Goal: Task Accomplishment & Management: Manage account settings

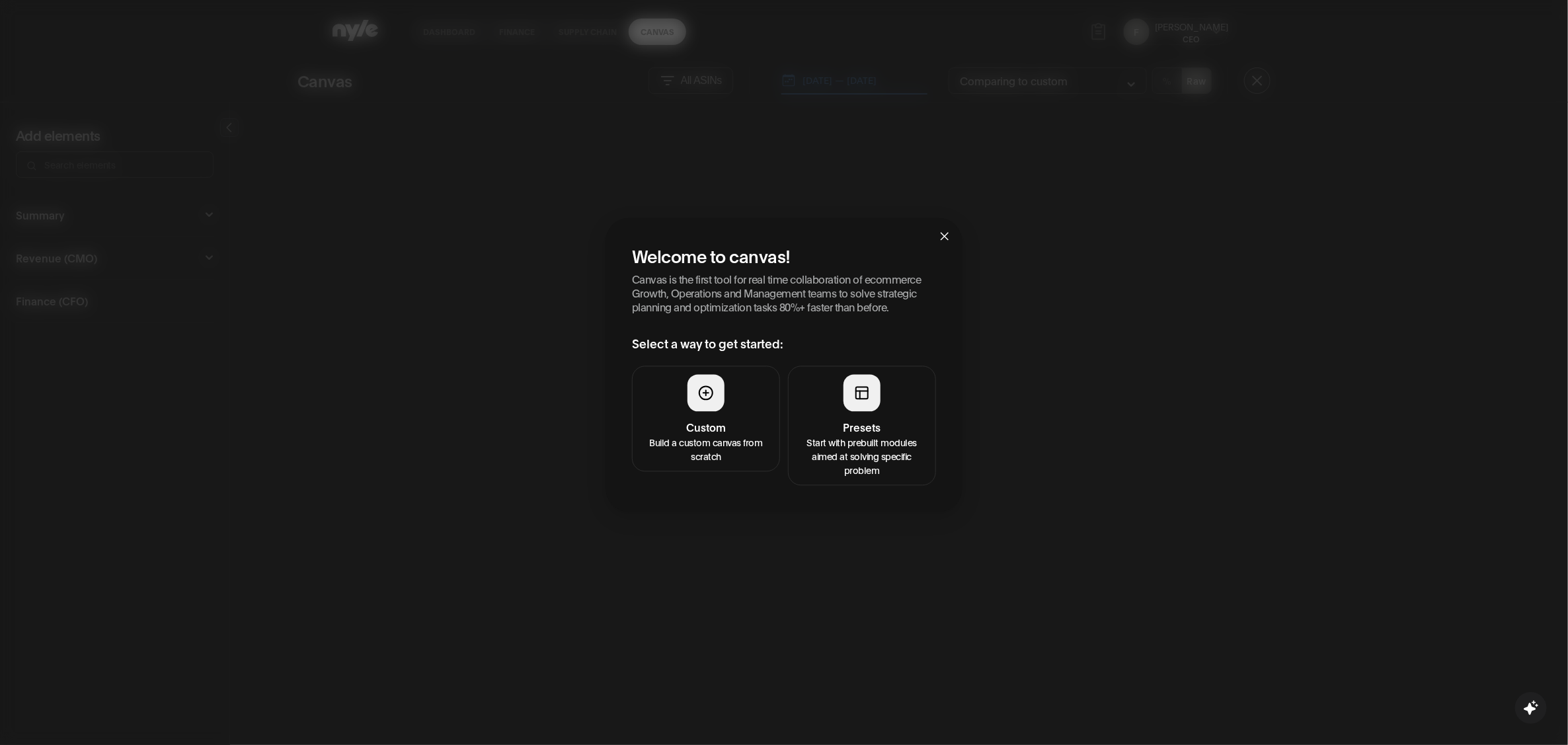
click at [889, 418] on button "Presets Start with prebuilt modules aimed at solving specific problem" at bounding box center [862, 425] width 148 height 120
click at [863, 457] on p "Start with prebuilt modules aimed at solving specific problem" at bounding box center [871, 465] width 131 height 41
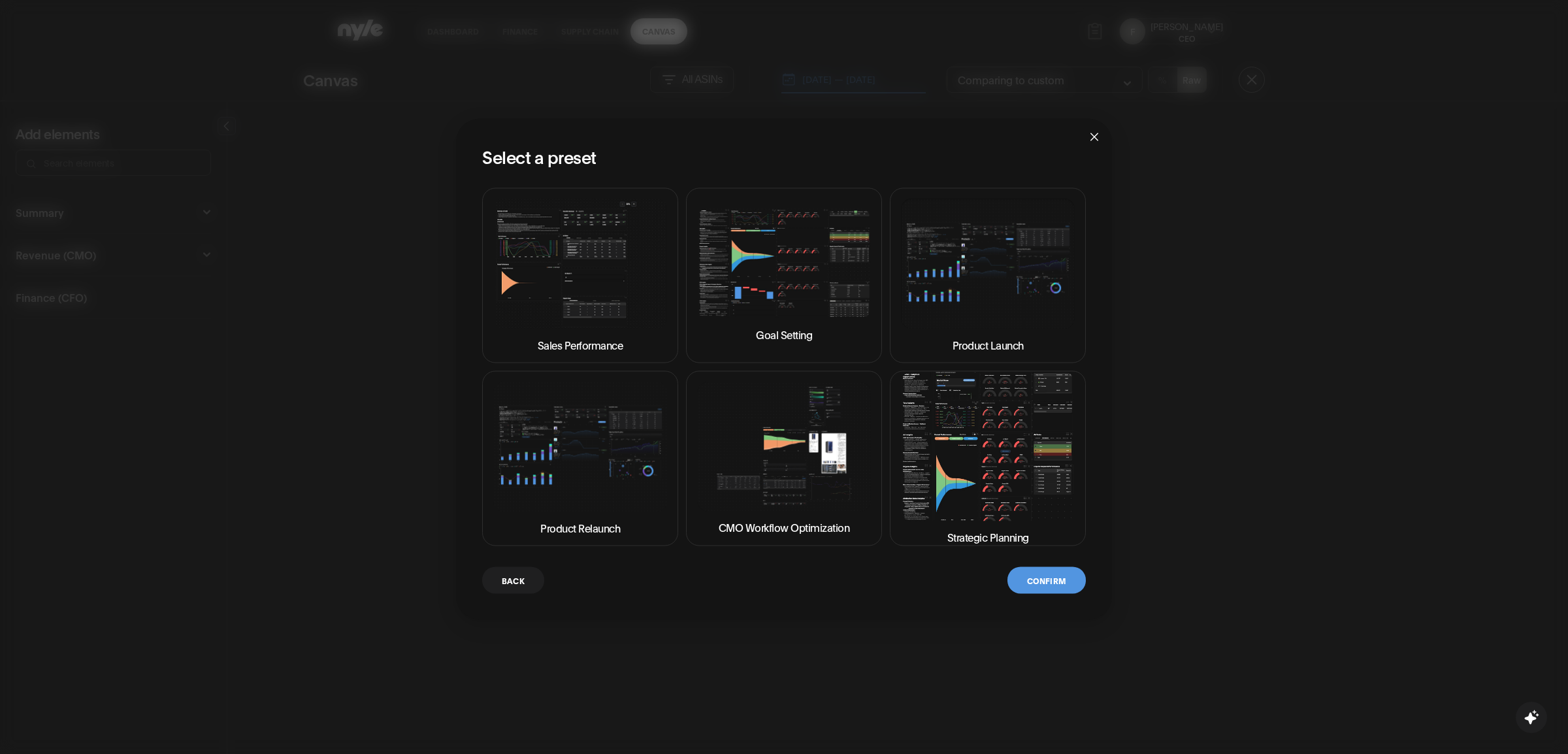
click at [746, 277] on img at bounding box center [784, 264] width 174 height 110
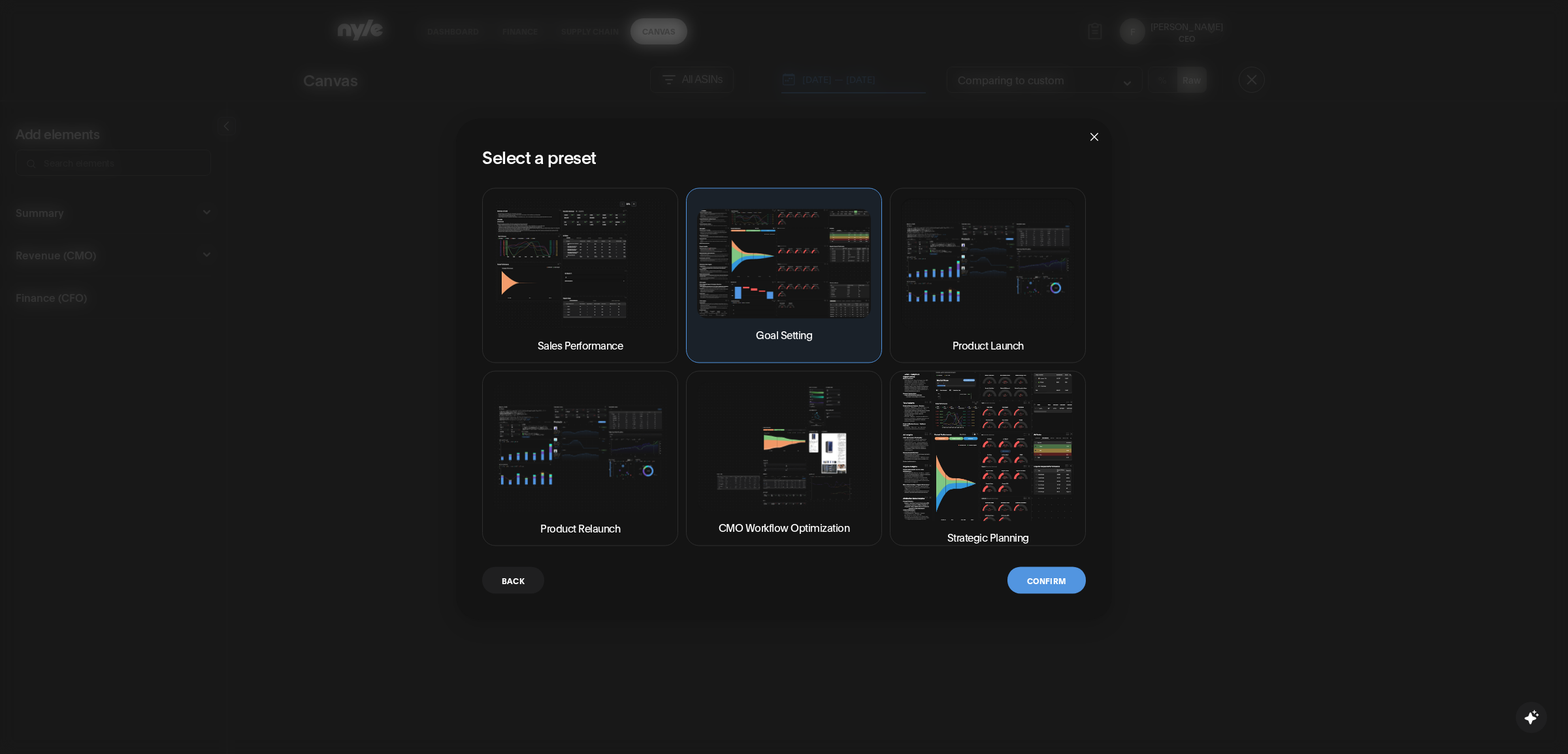
click at [1058, 588] on button "Confirm" at bounding box center [1046, 580] width 78 height 27
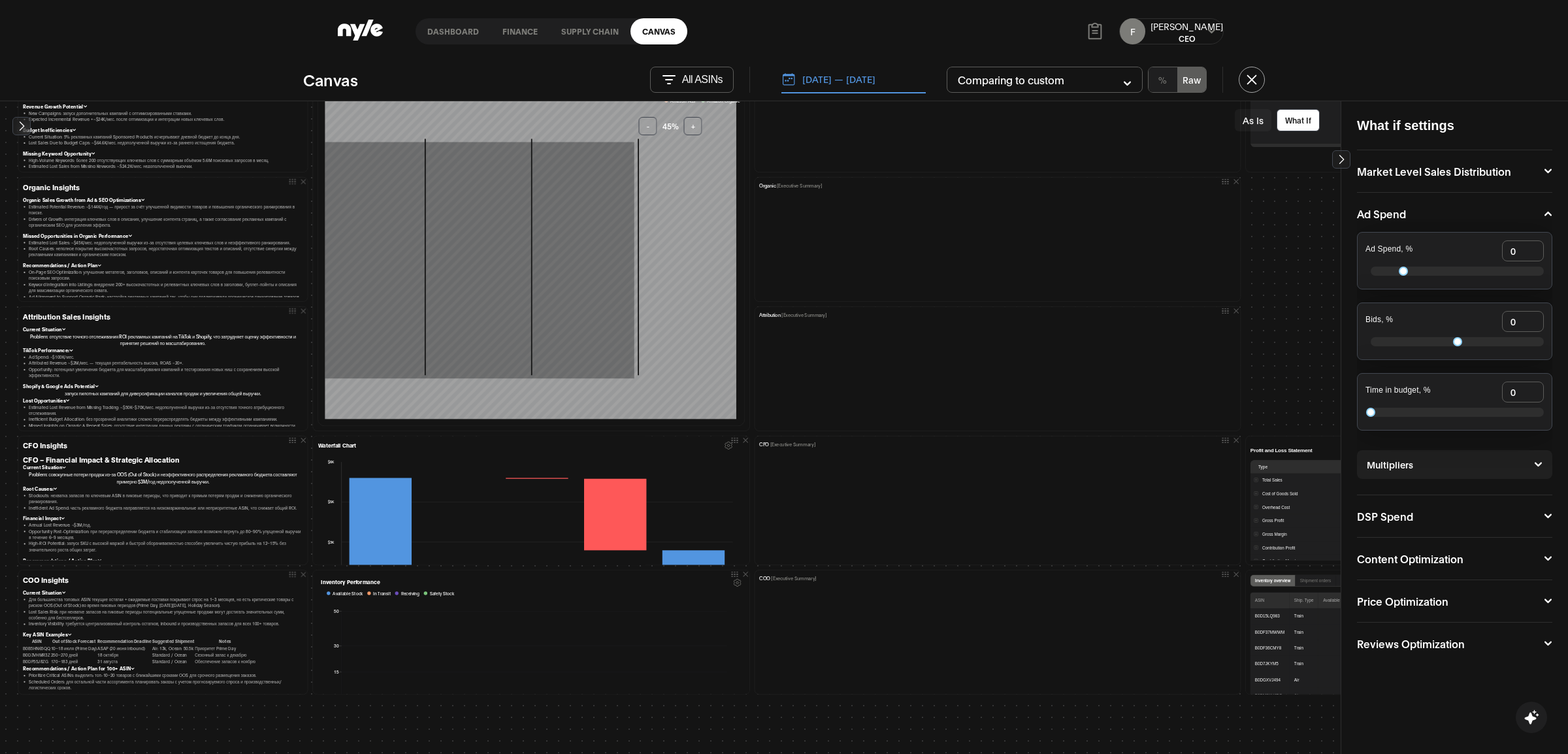
scroll to position [392, 0]
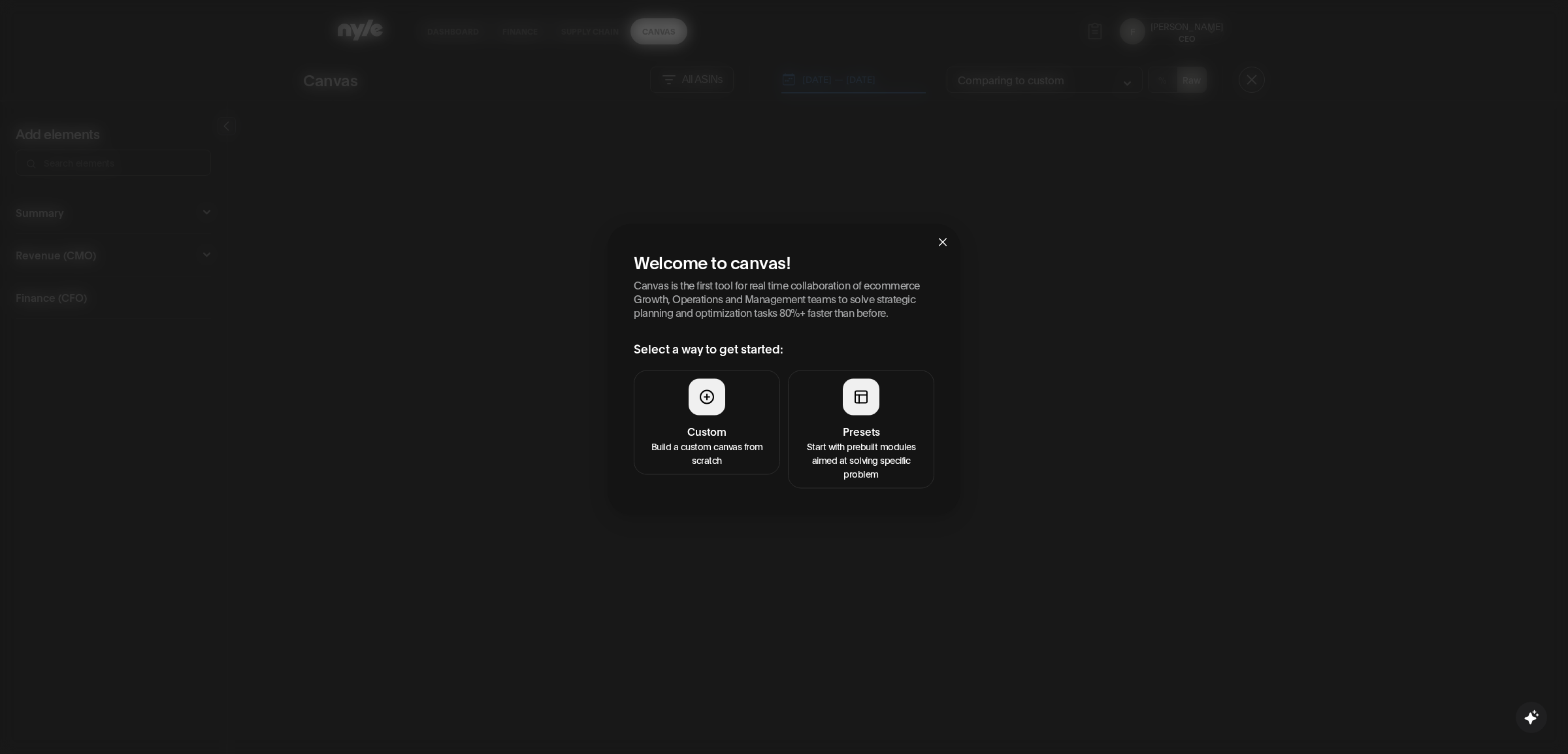
click at [907, 419] on button "Presets Start with prebuilt modules aimed at solving specific problem" at bounding box center [861, 429] width 146 height 118
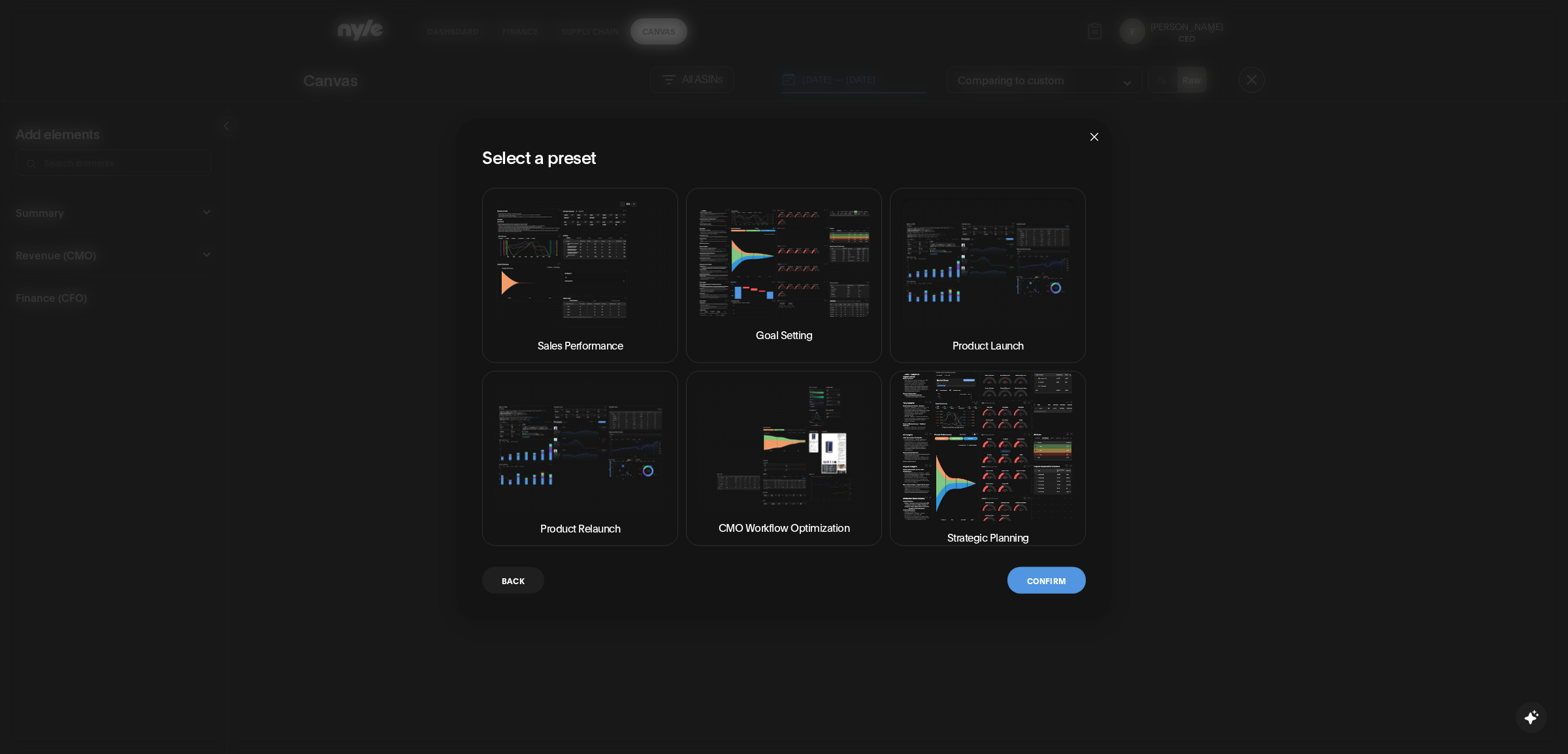
click at [786, 279] on img at bounding box center [784, 264] width 174 height 110
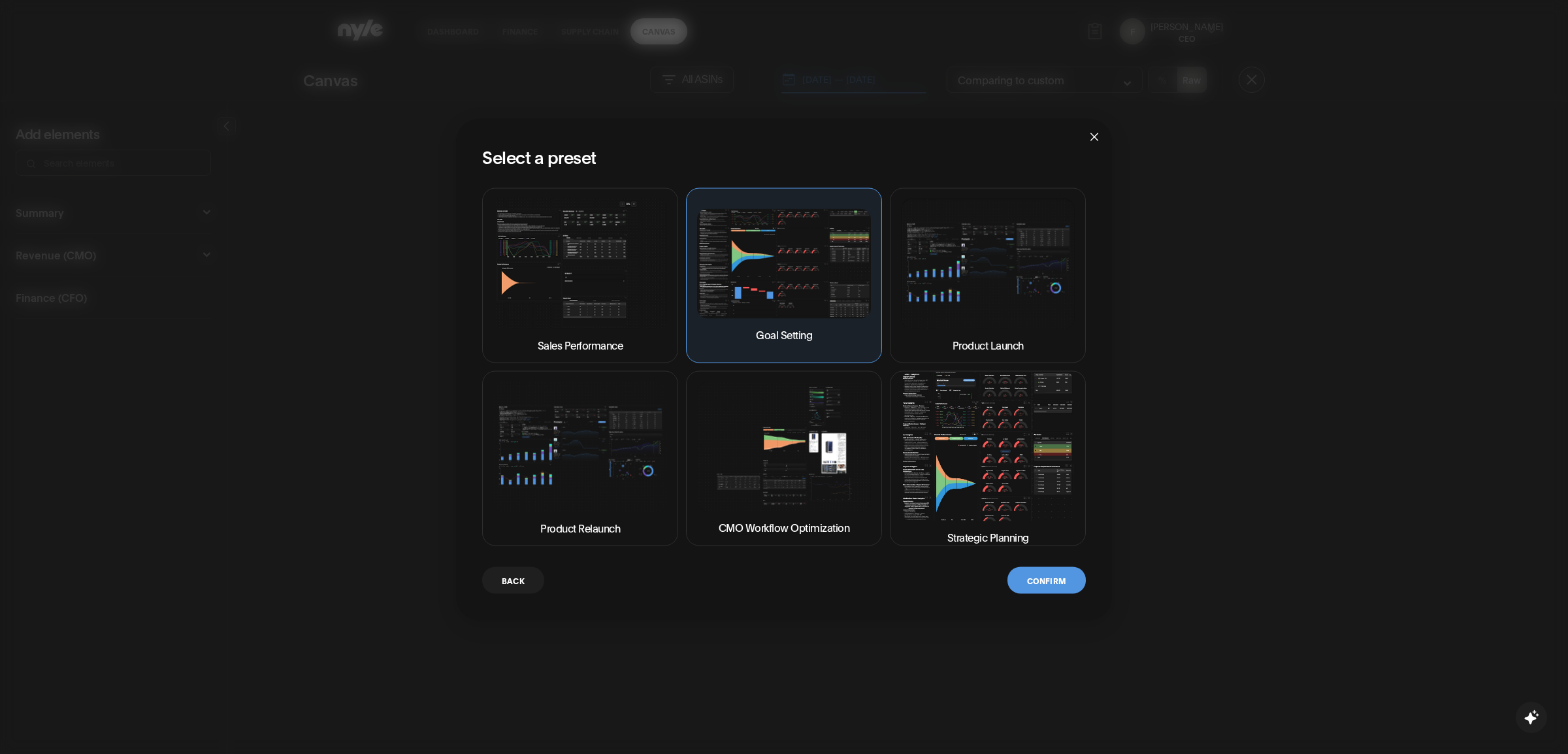
click at [1050, 583] on button "Confirm" at bounding box center [1046, 580] width 78 height 27
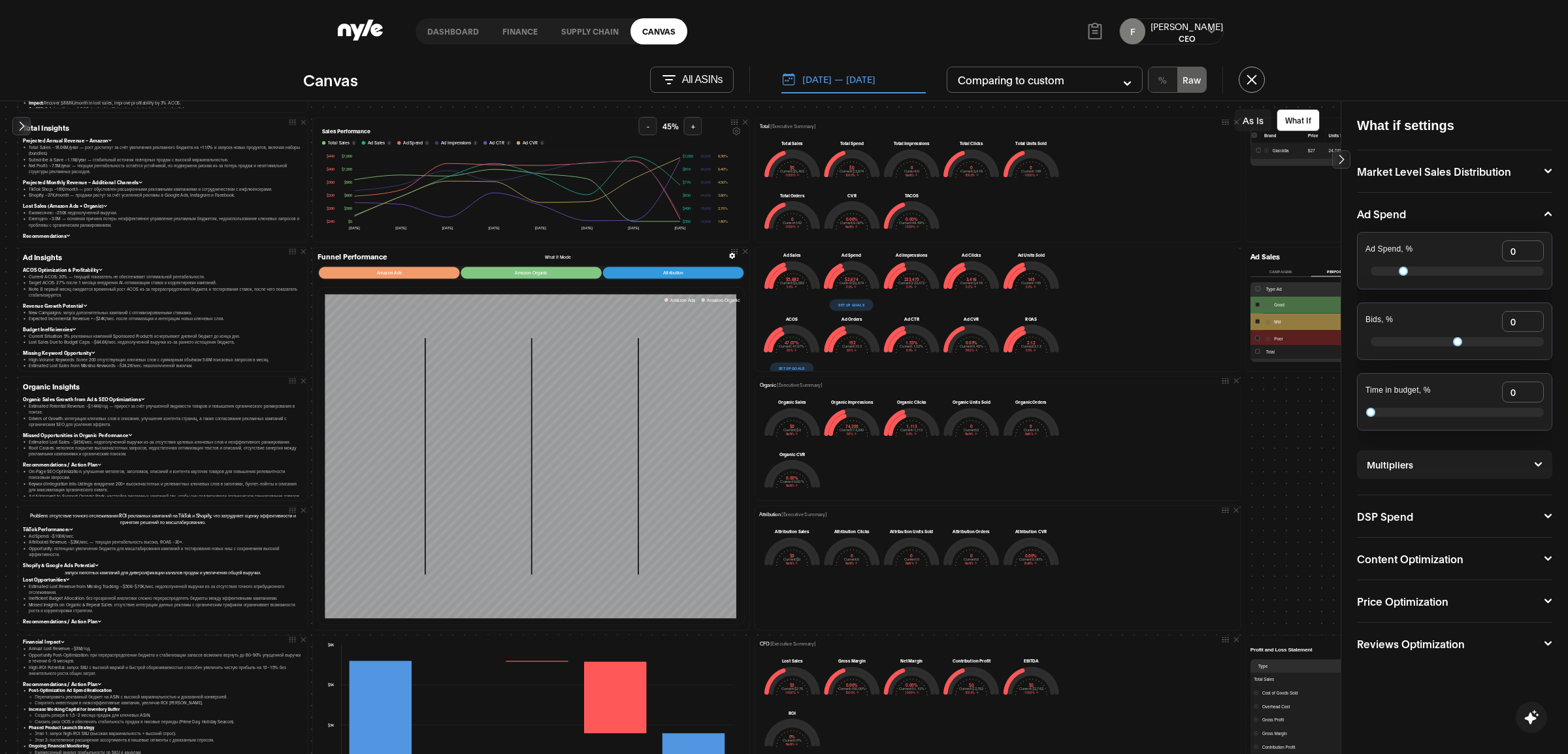
scroll to position [151, 0]
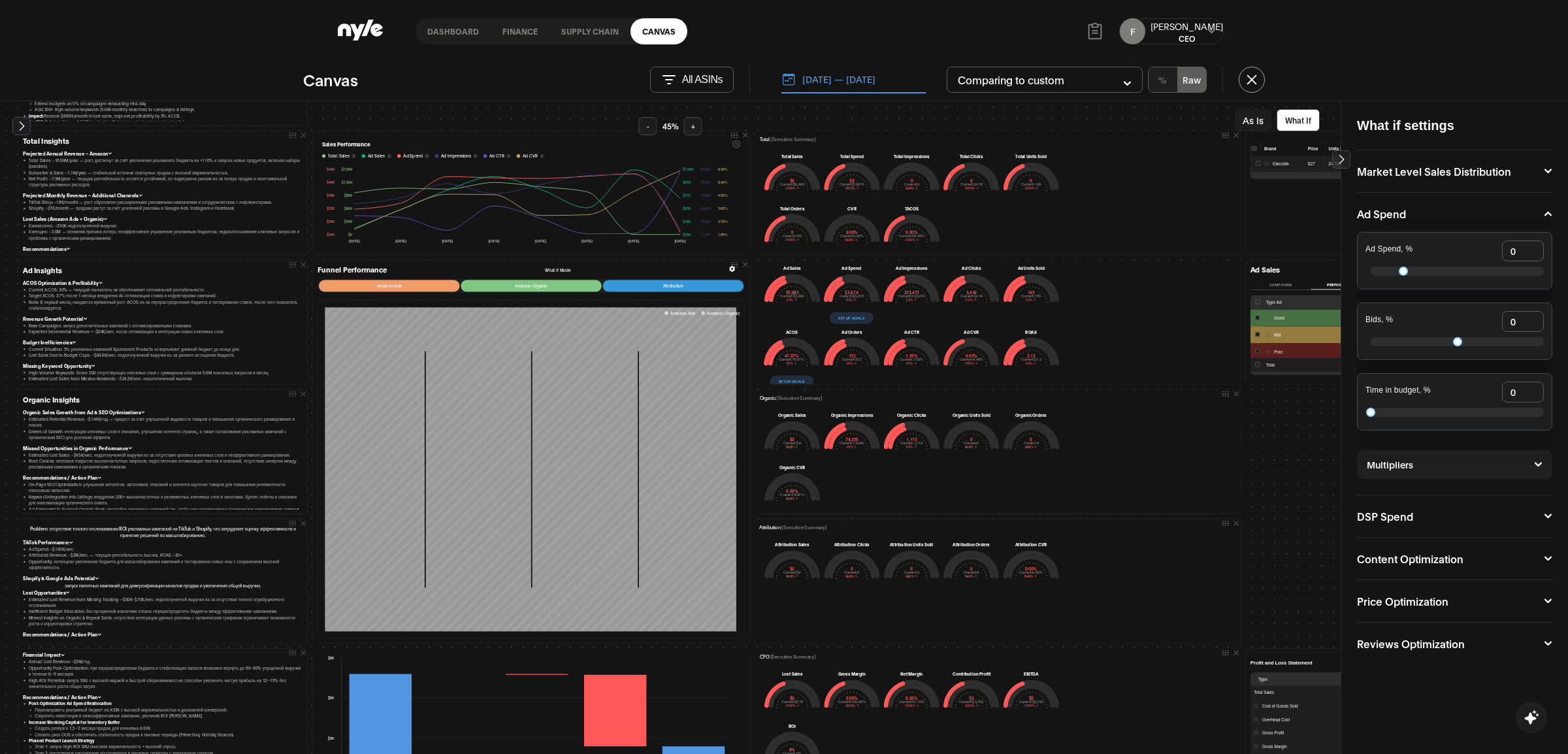
click at [847, 315] on button "Set up goals" at bounding box center [851, 318] width 44 height 11
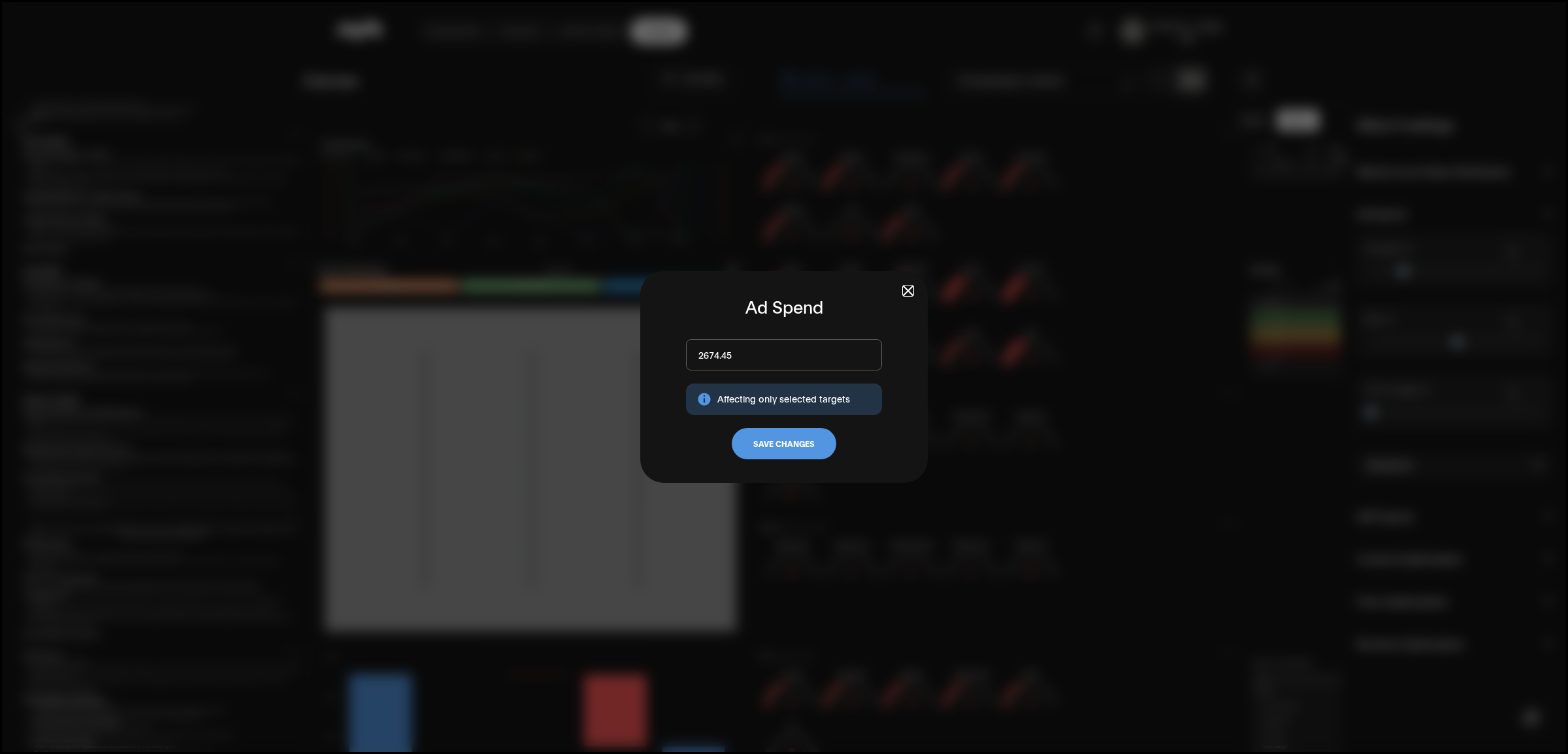
click at [730, 355] on input "2674.45" at bounding box center [784, 355] width 196 height 32
click at [904, 290] on span "button" at bounding box center [908, 290] width 9 height 9
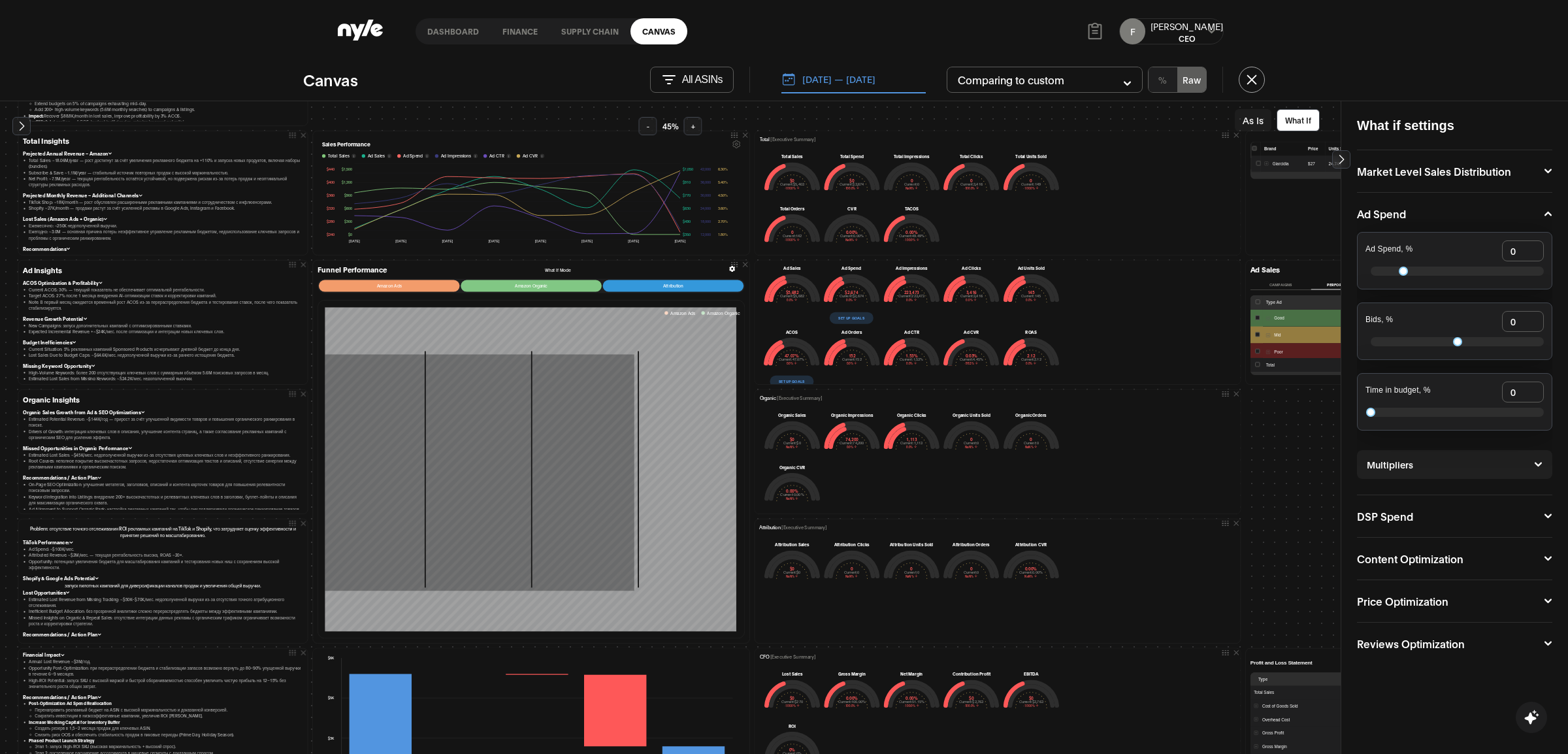
click at [788, 380] on button "Set up goals" at bounding box center [791, 381] width 44 height 11
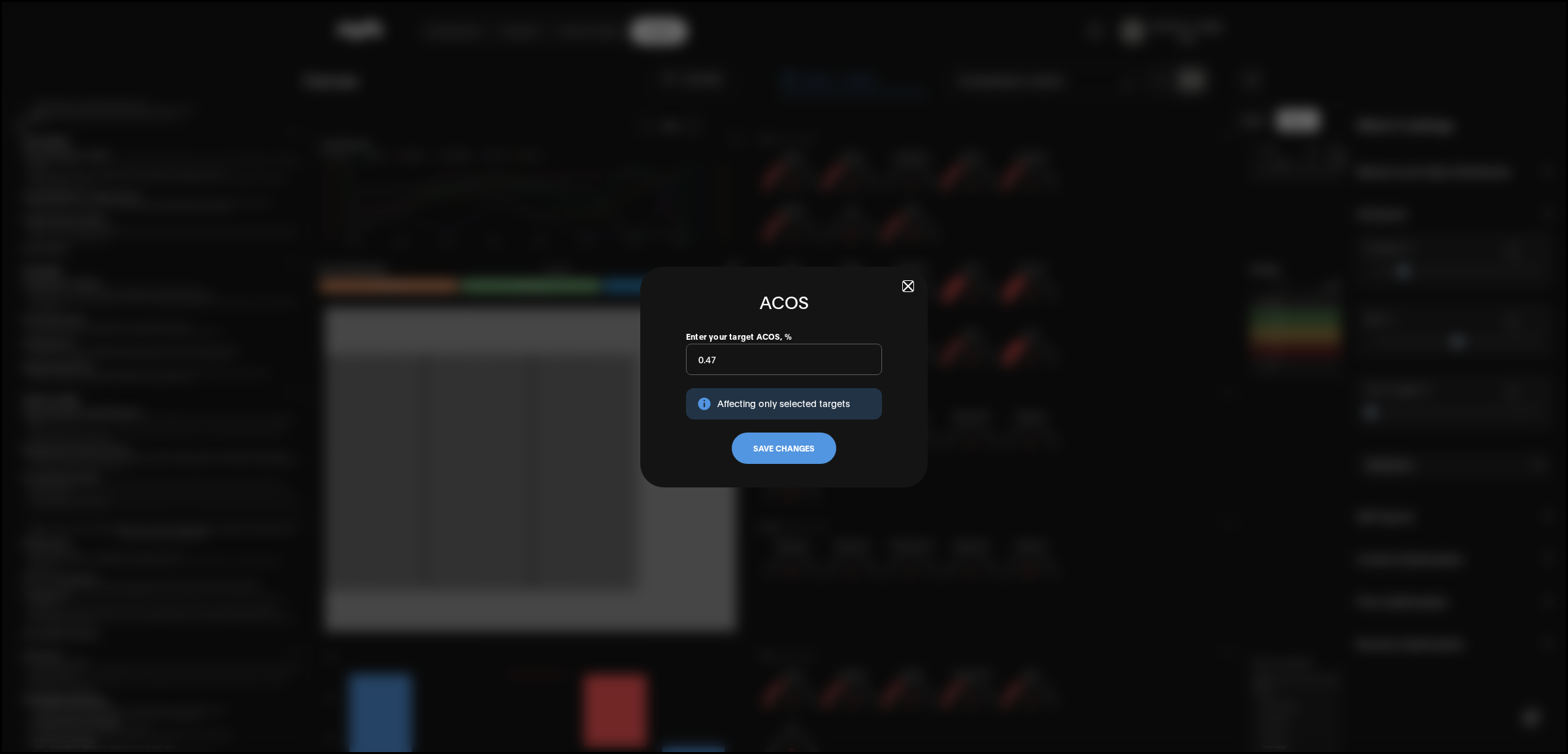
click at [742, 371] on input "0.47" at bounding box center [784, 360] width 196 height 32
type input "10"
click at [785, 447] on button "Save Changes" at bounding box center [784, 449] width 105 height 32
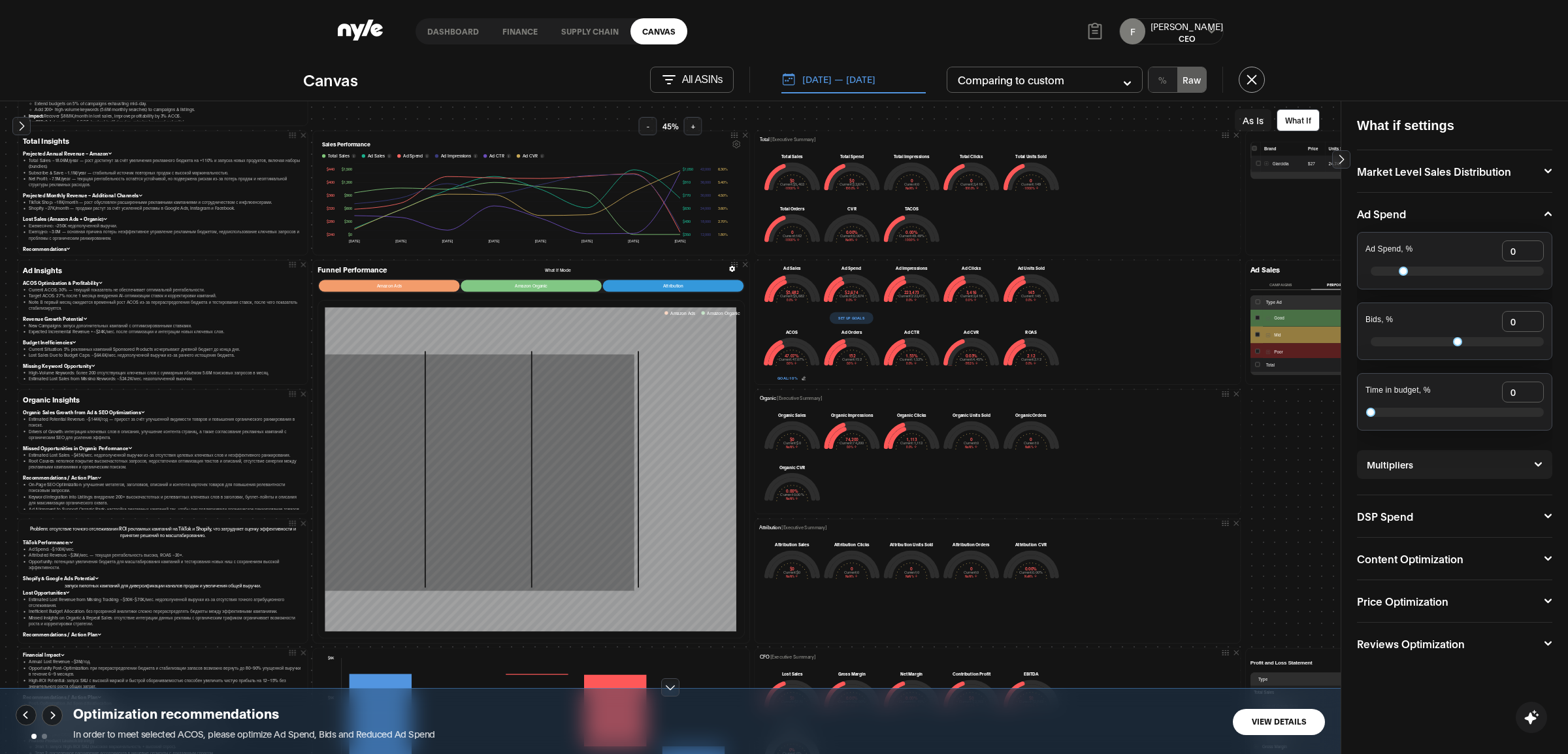
click at [1285, 727] on button "View Details" at bounding box center [1278, 722] width 92 height 26
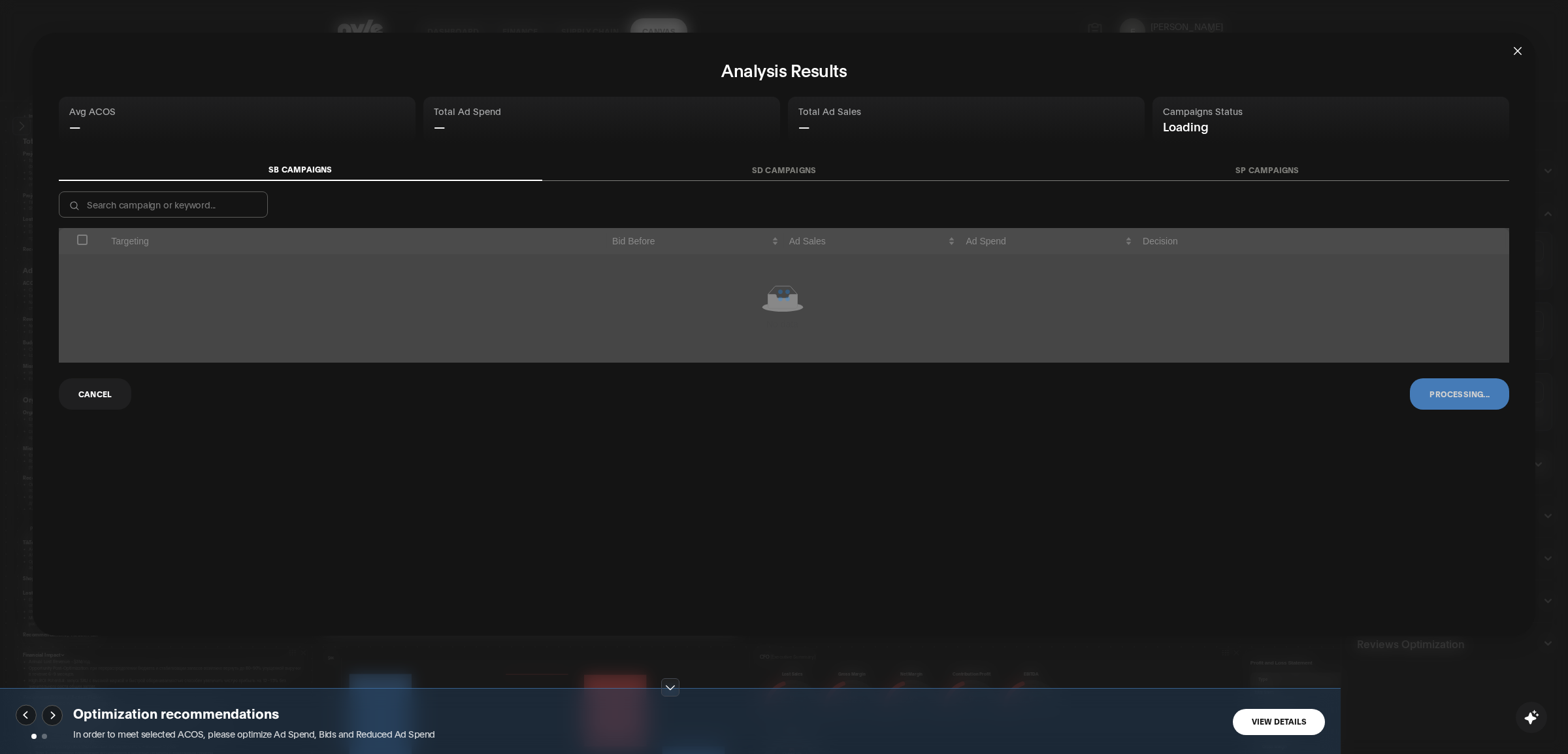
click at [1233, 170] on button "SP Campaigns" at bounding box center [1267, 170] width 484 height 22
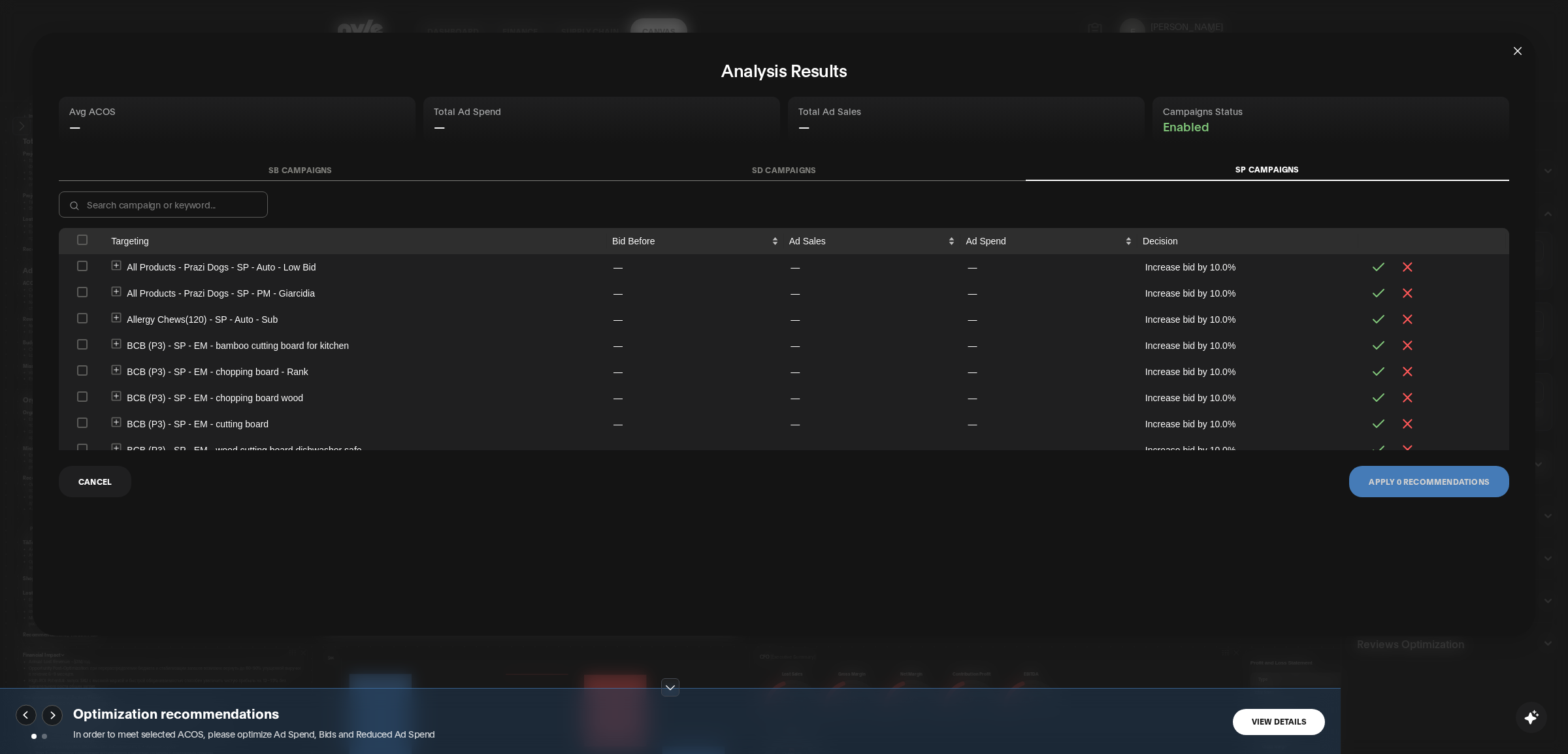
click at [1519, 54] on icon "close" at bounding box center [1518, 51] width 11 height 11
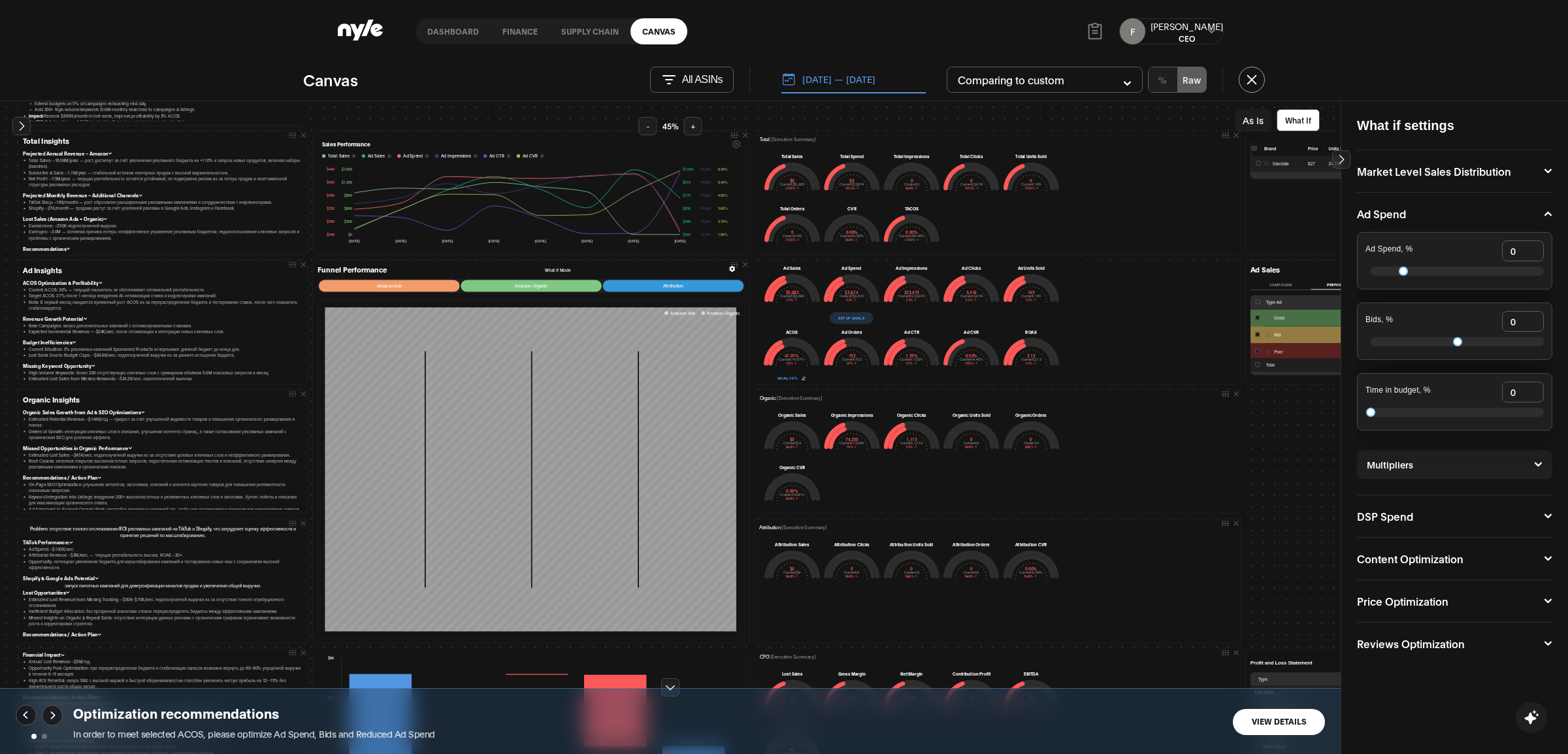
scroll to position [180, 4]
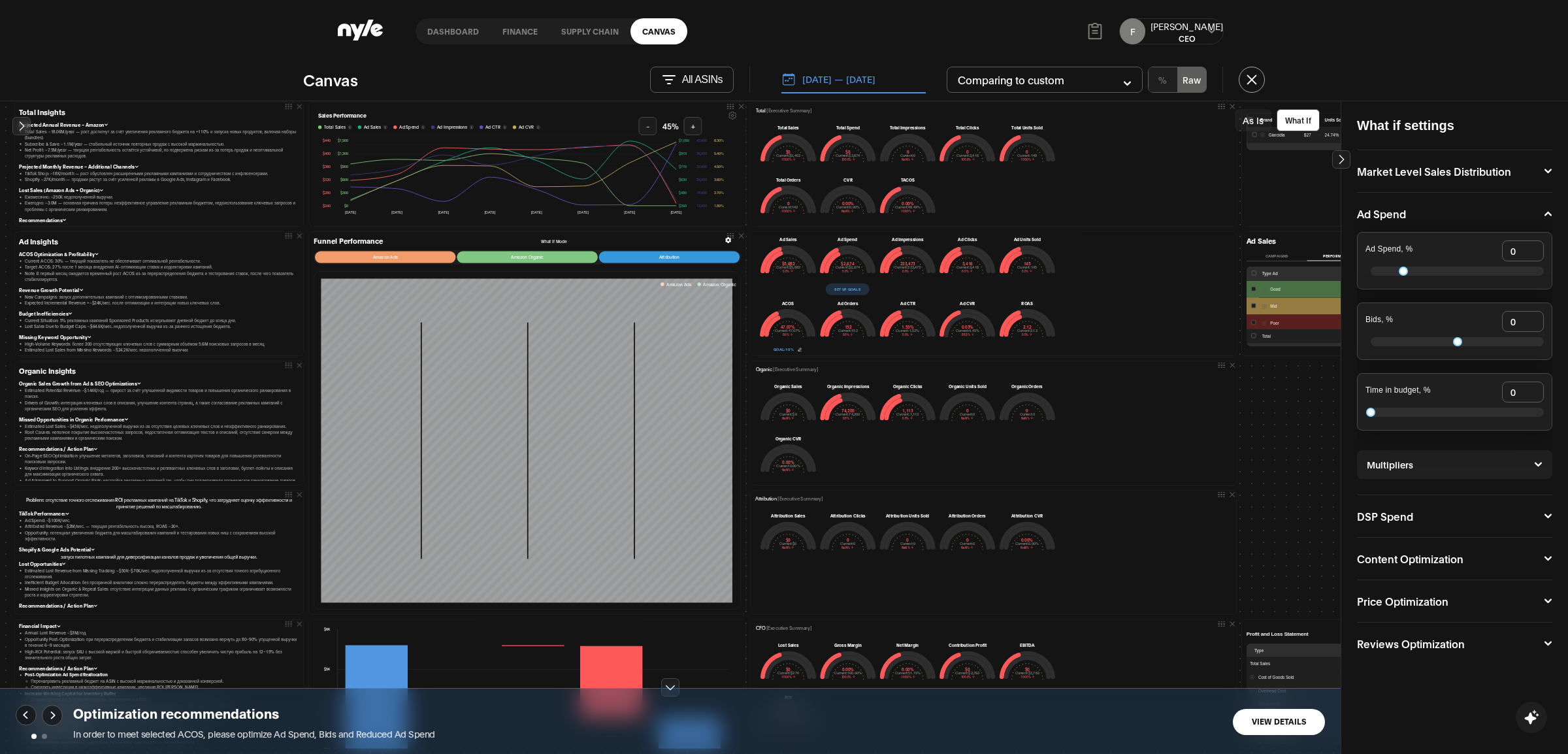
click at [707, 78] on p "All ASINs" at bounding box center [702, 80] width 41 height 11
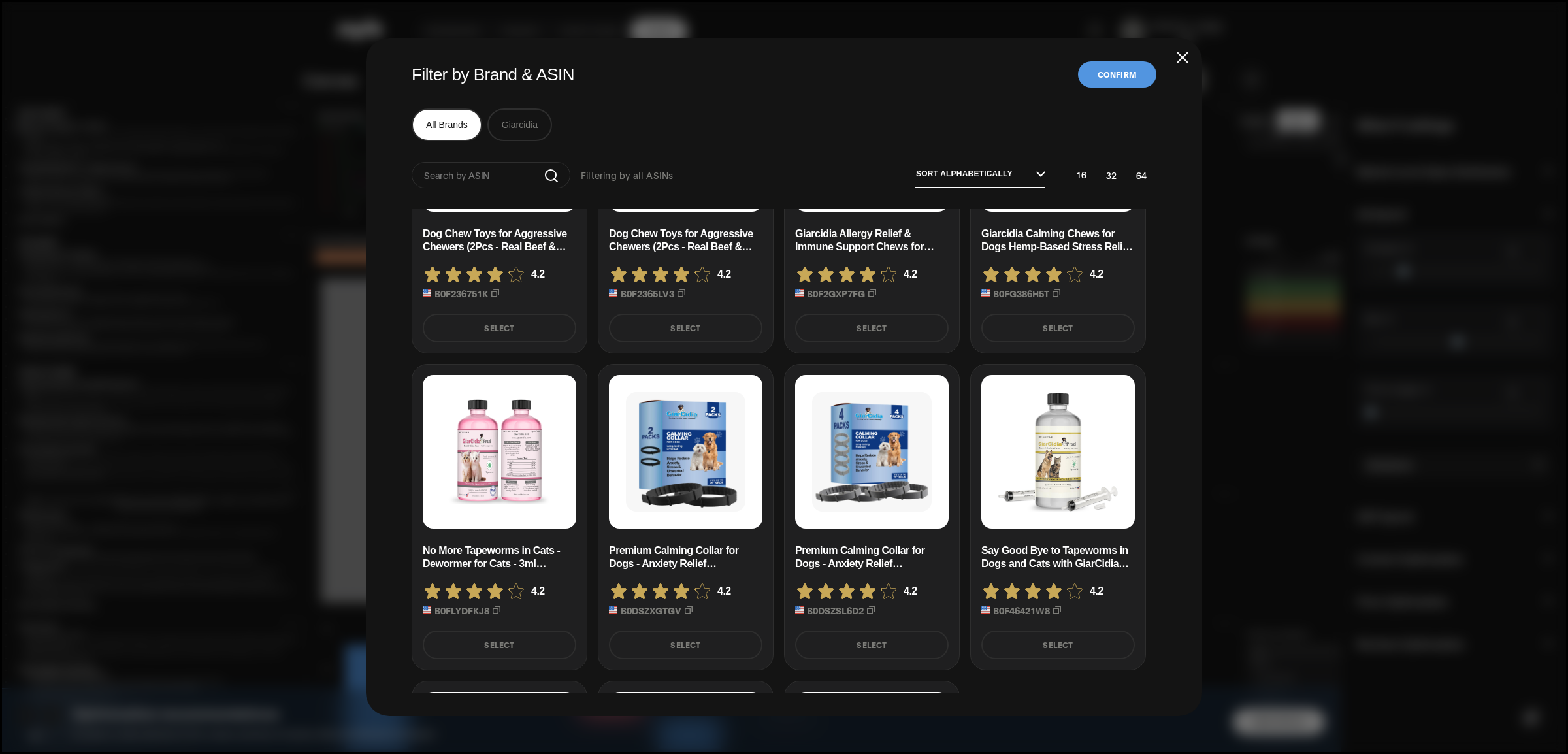
scroll to position [0, 0]
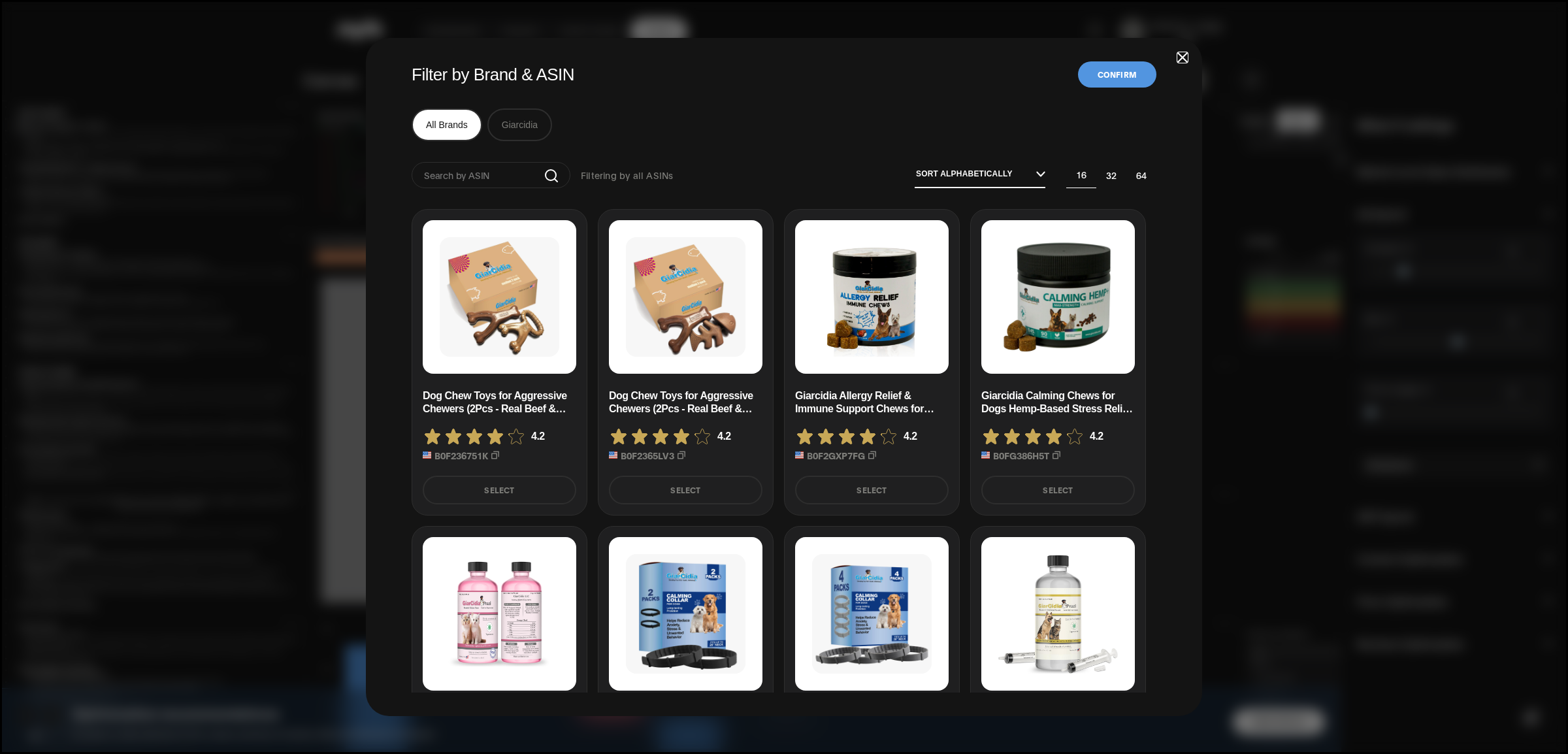
click at [1176, 54] on div "Filter by Brand & ASIN Confirm All Brands Giarcidia Filtering by all ASINs Sort…" at bounding box center [784, 377] width 836 height 679
click at [1182, 55] on span "button" at bounding box center [1182, 57] width 9 height 9
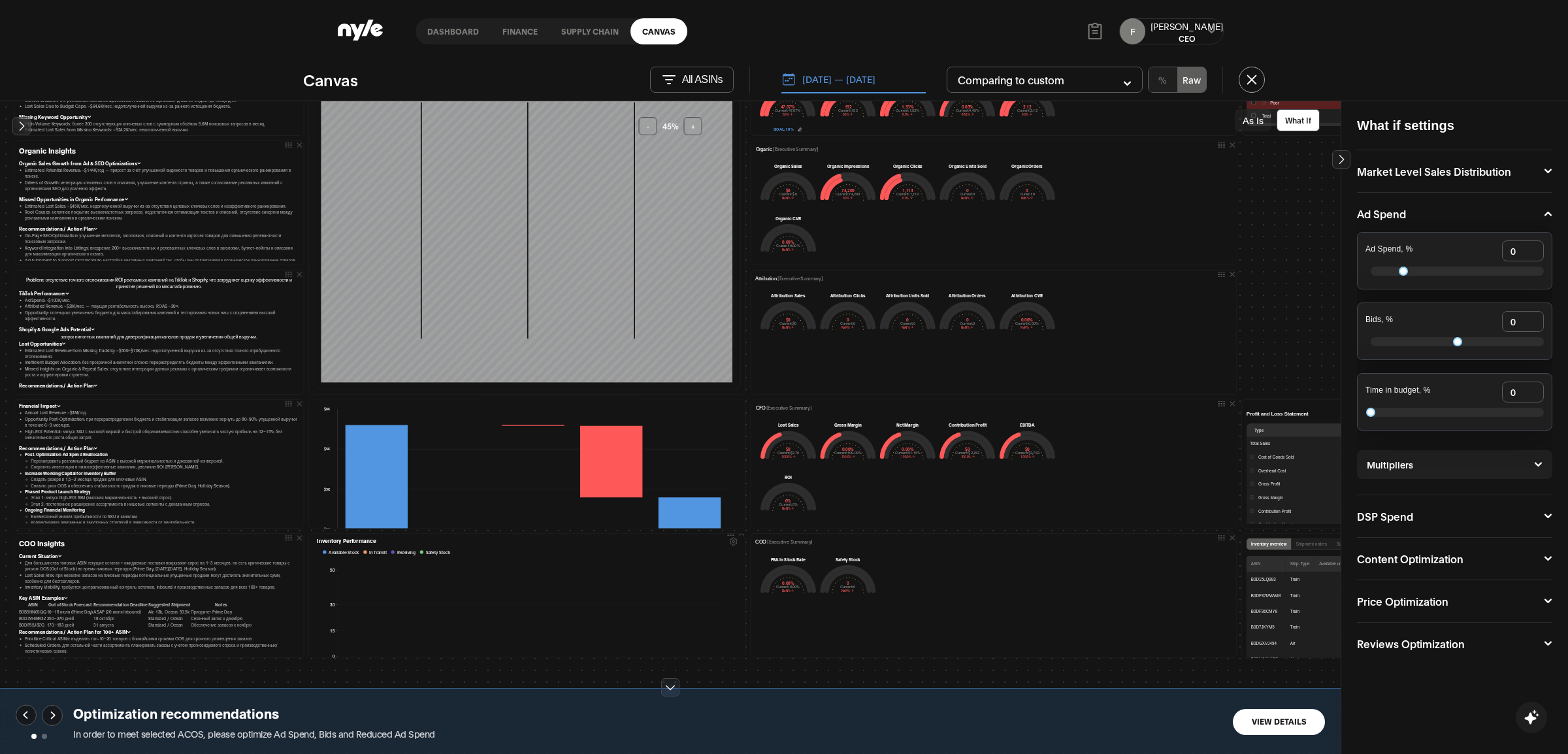
scroll to position [1, 0]
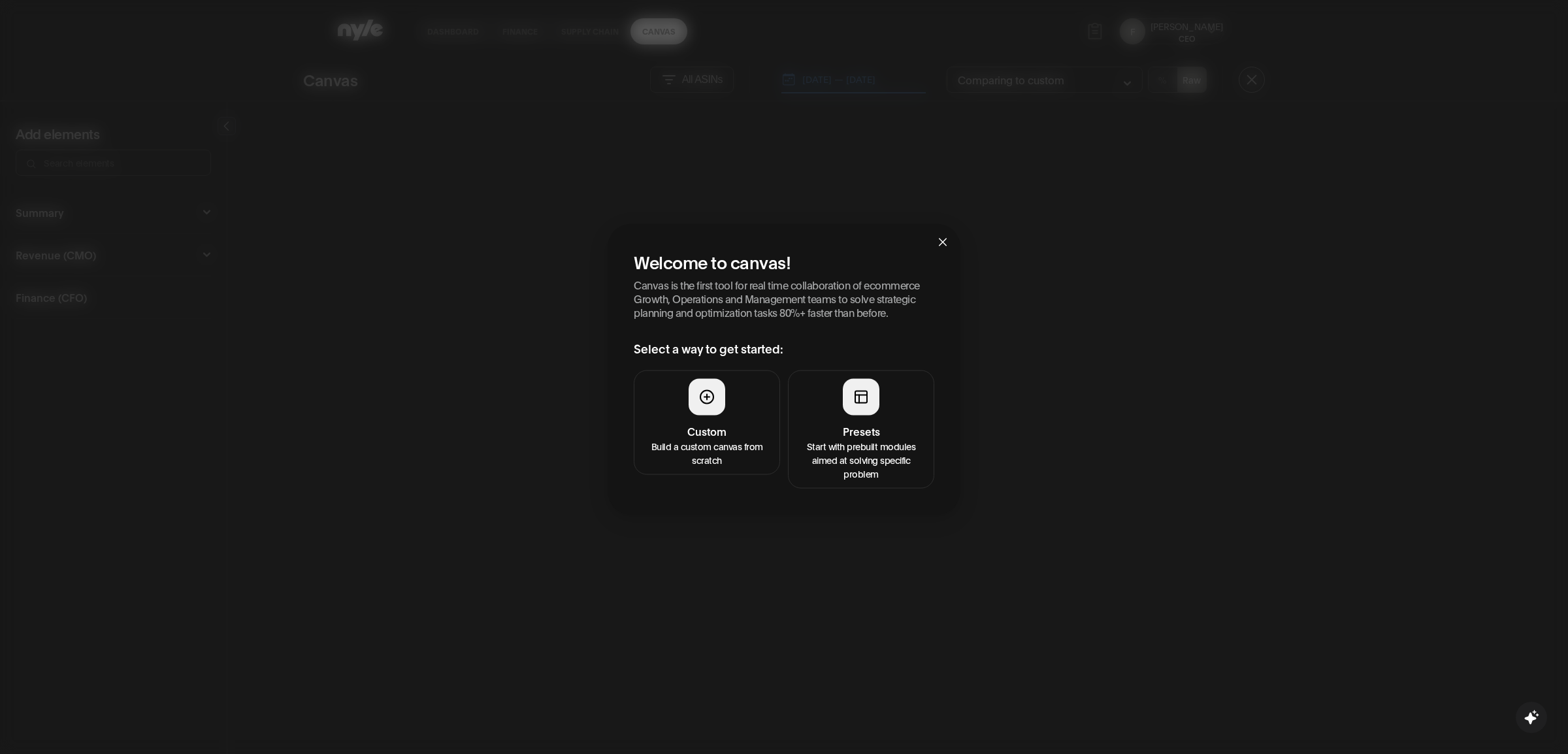
click at [902, 426] on h4 "Presets" at bounding box center [861, 431] width 130 height 16
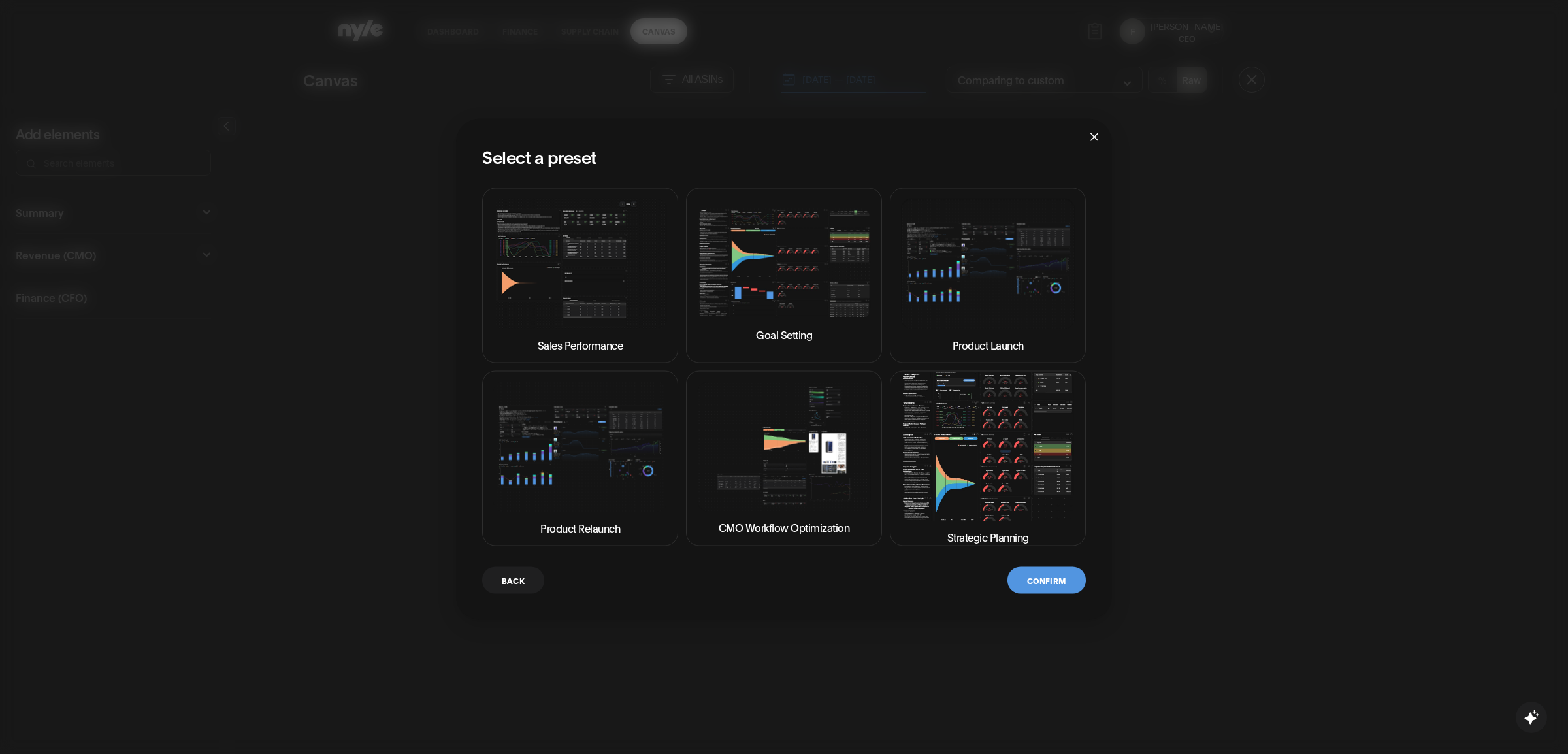
click at [1095, 133] on icon "close" at bounding box center [1094, 137] width 11 height 11
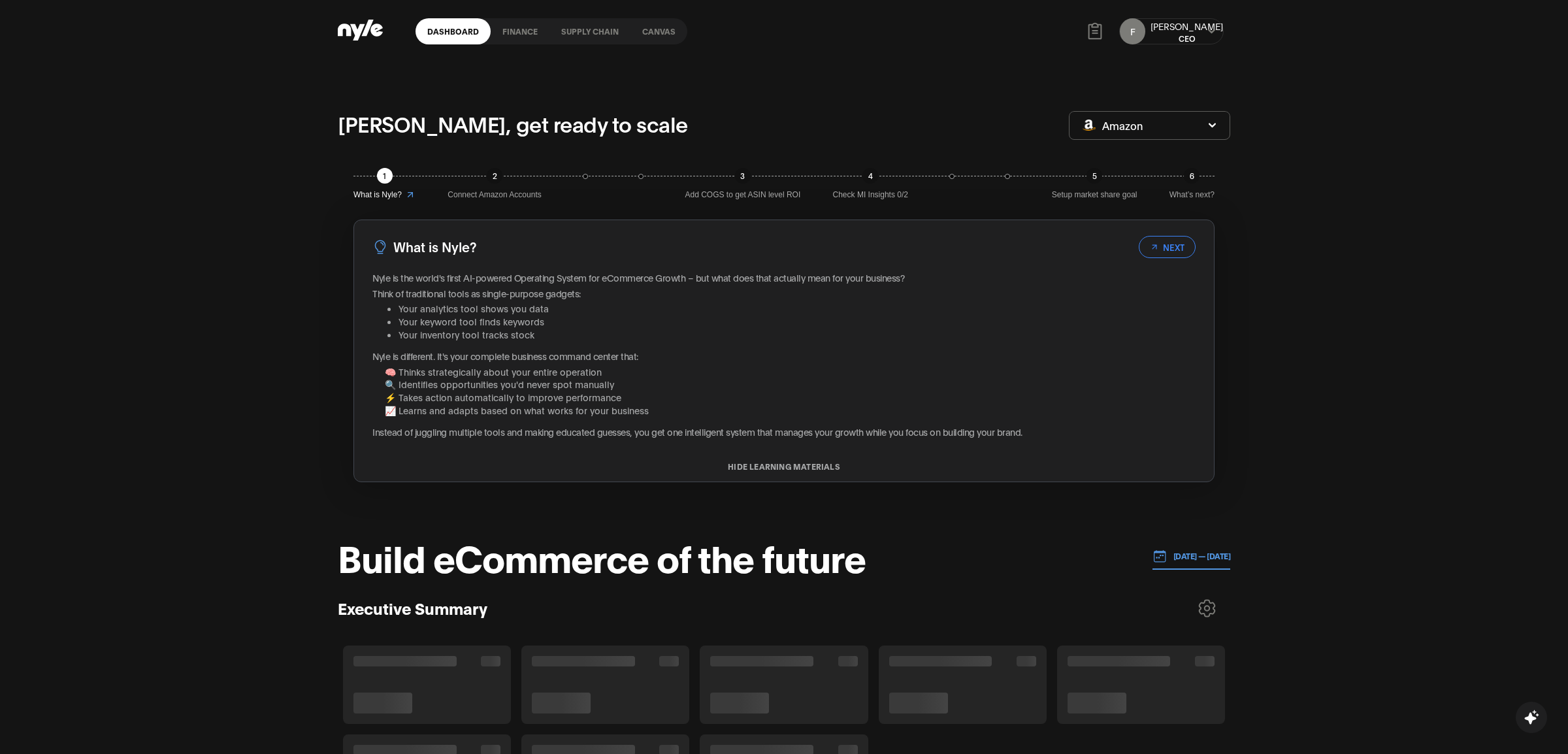
click at [448, 17] on div "Dashboard finance Supply chain Canvas F Frank CEO" at bounding box center [783, 32] width 892 height 63
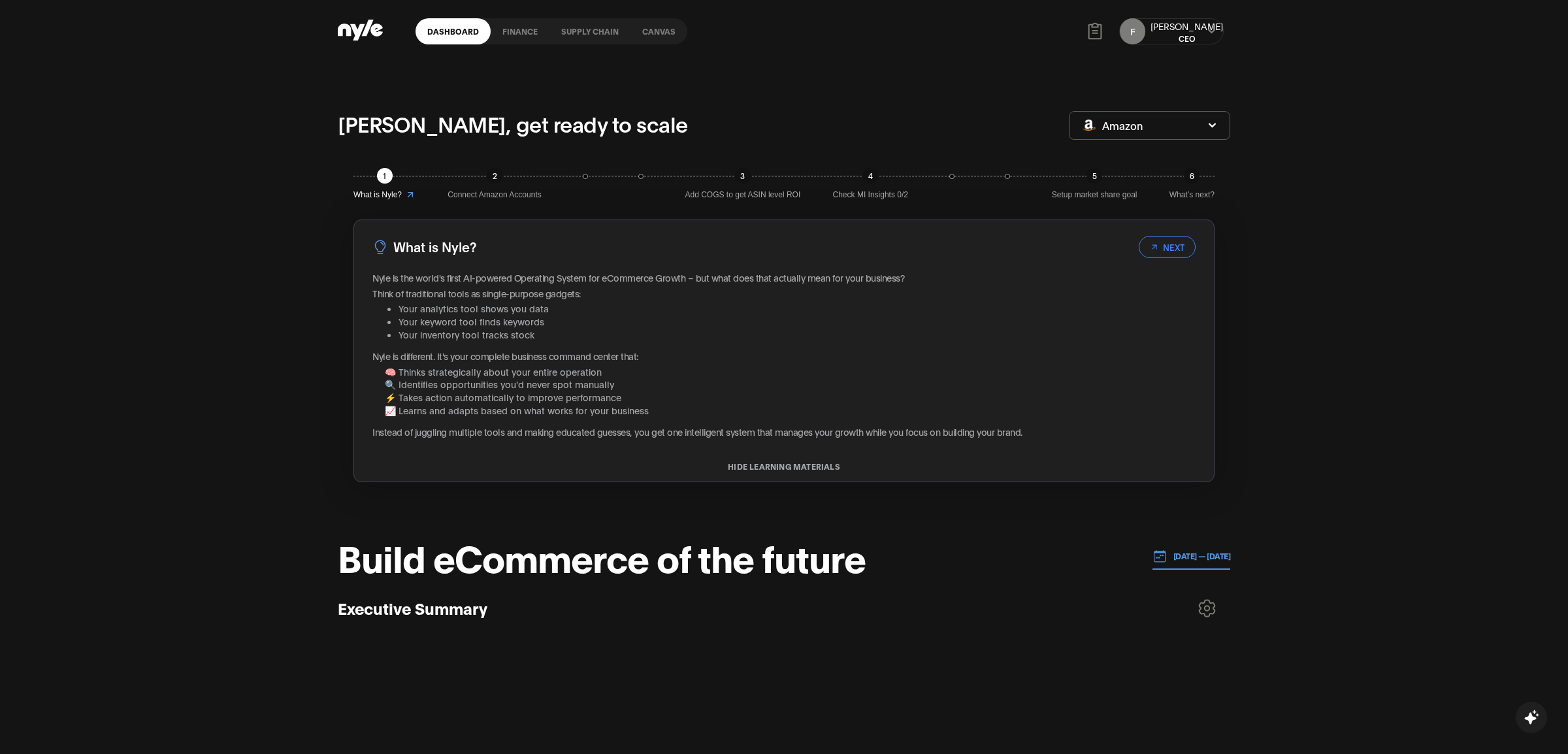
click at [442, 25] on link "Dashboard" at bounding box center [453, 32] width 75 height 26
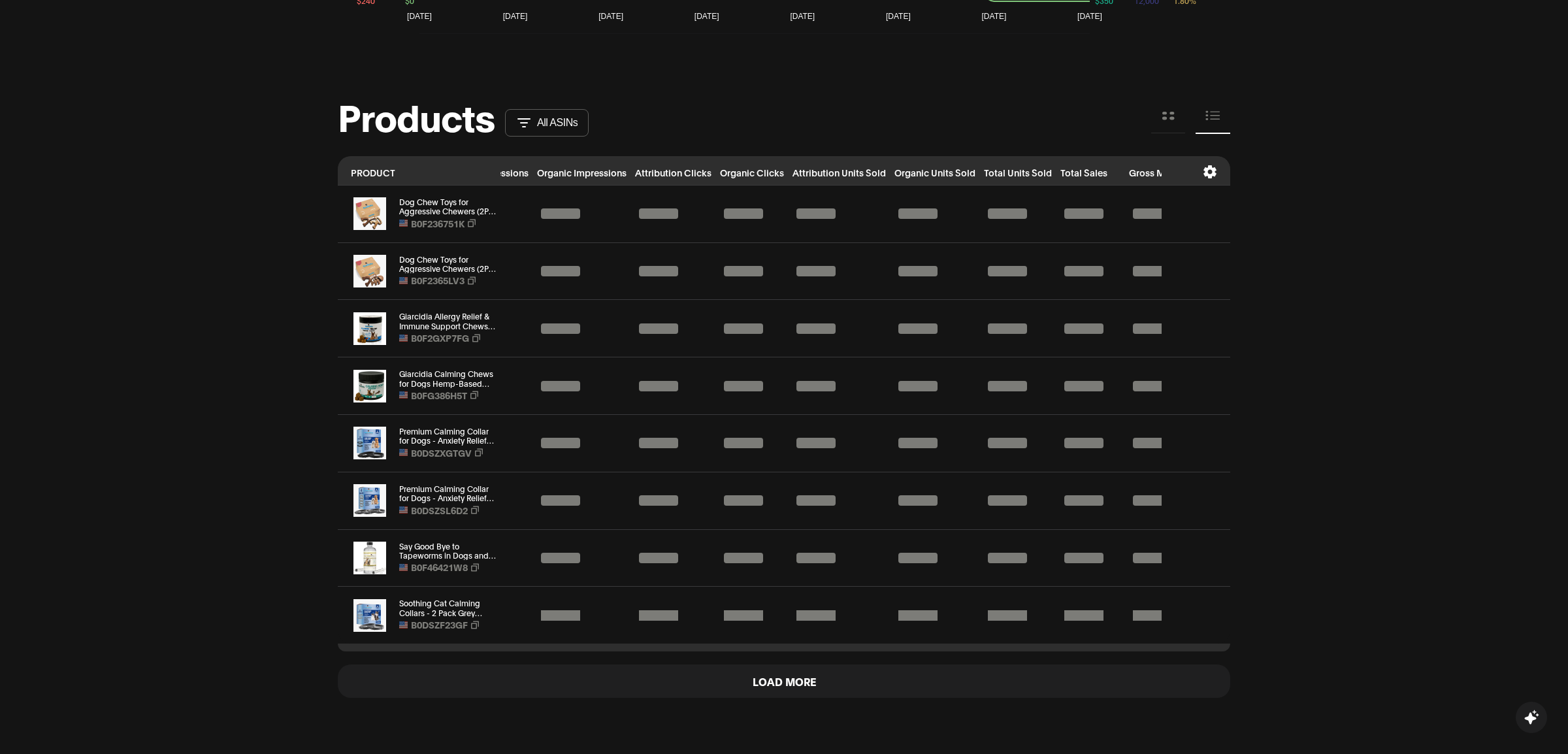
scroll to position [0, 107]
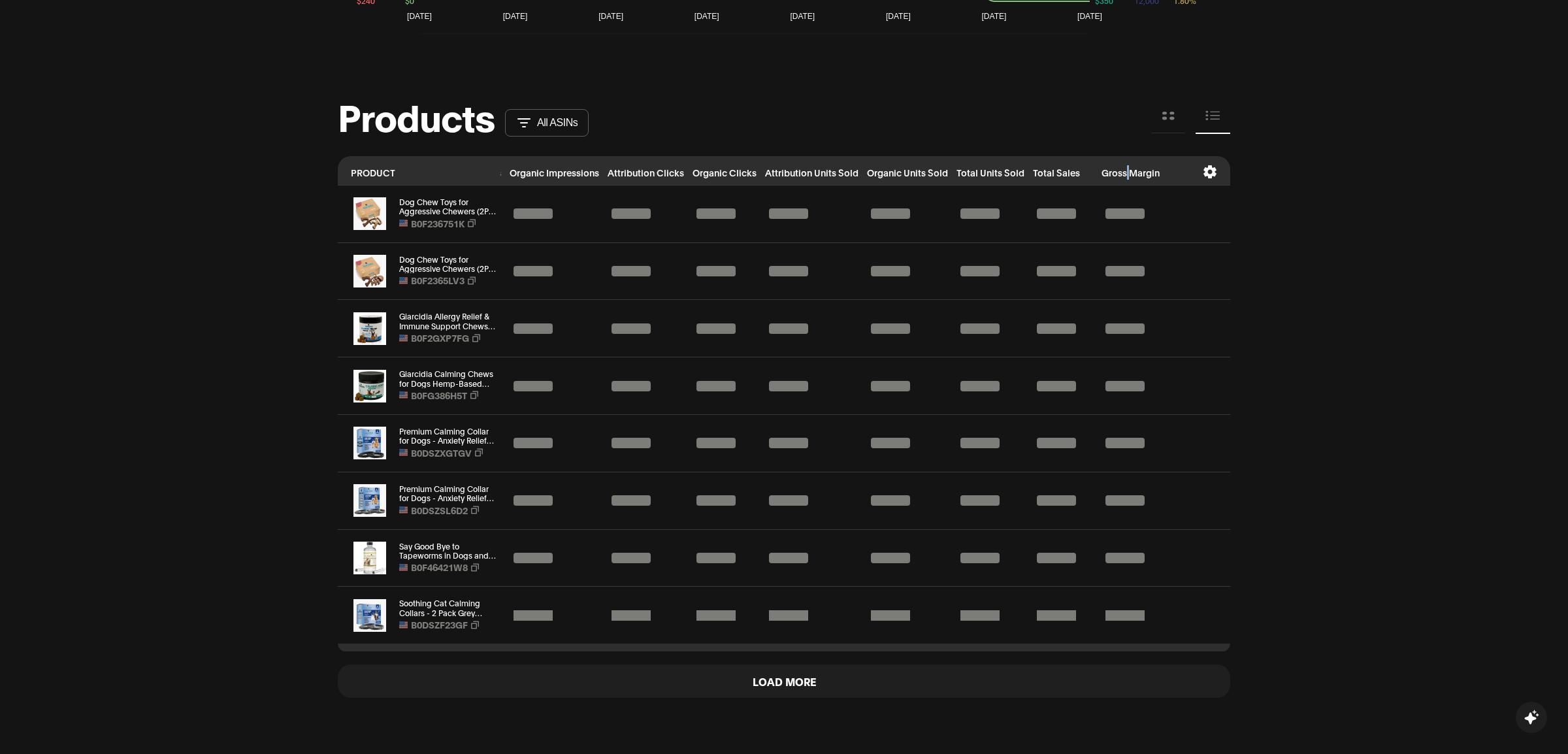
drag, startPoint x: 1129, startPoint y: 166, endPoint x: 1122, endPoint y: 166, distance: 7.0
click at [1122, 166] on th "Gross Margin" at bounding box center [1131, 171] width 69 height 29
click at [1210, 168] on icon at bounding box center [1210, 172] width 14 height 13
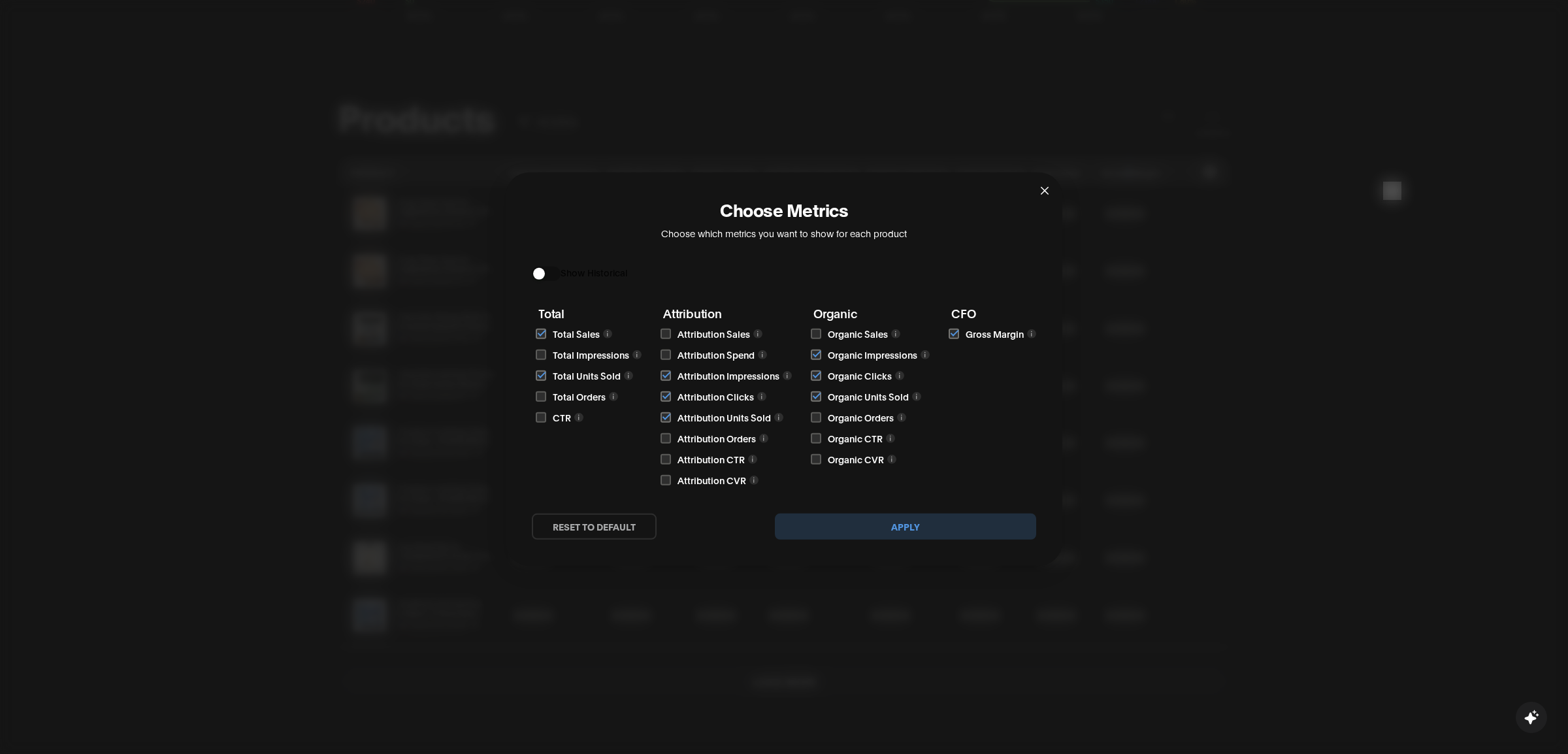
click at [1038, 191] on span "Close" at bounding box center [1044, 190] width 35 height 35
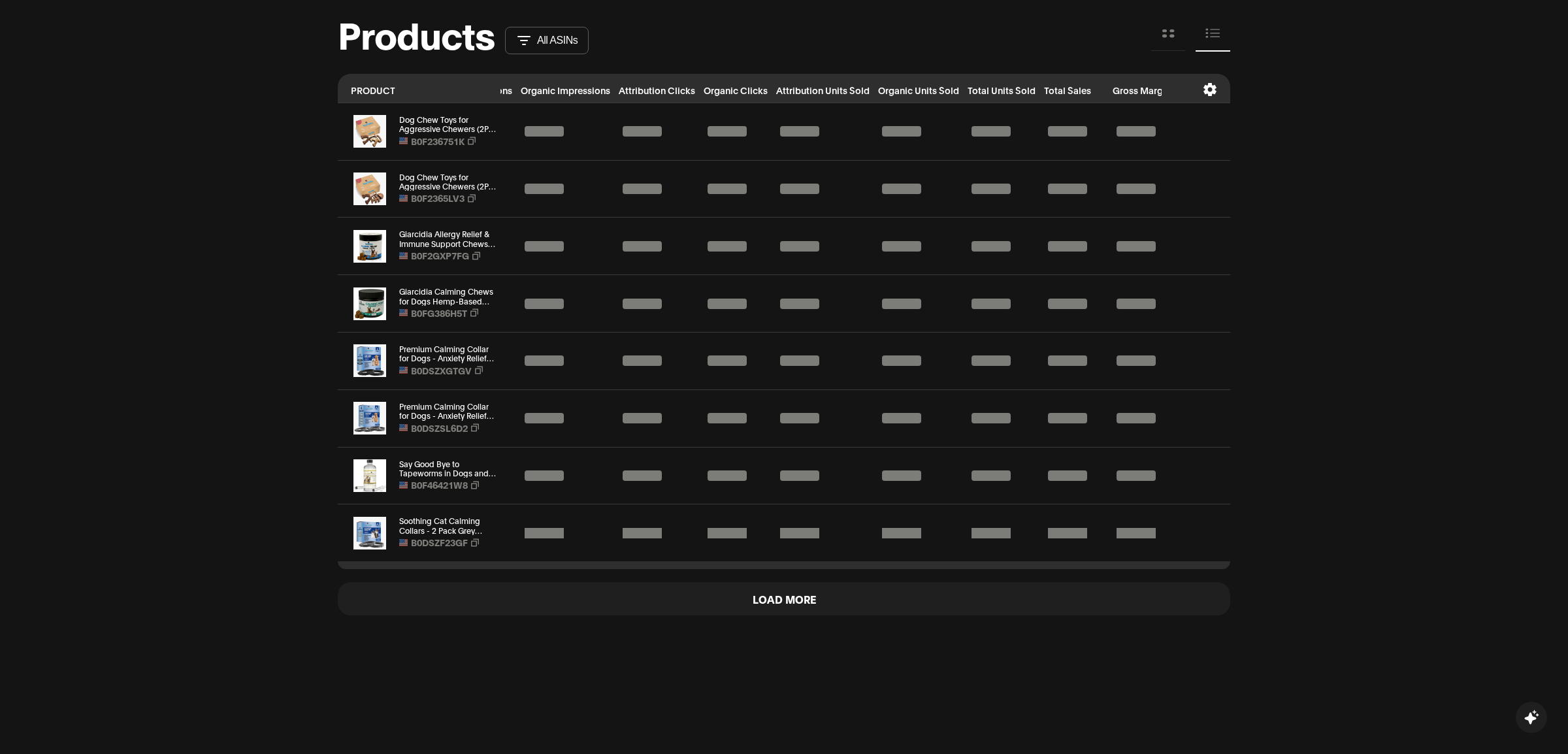
scroll to position [1337, 0]
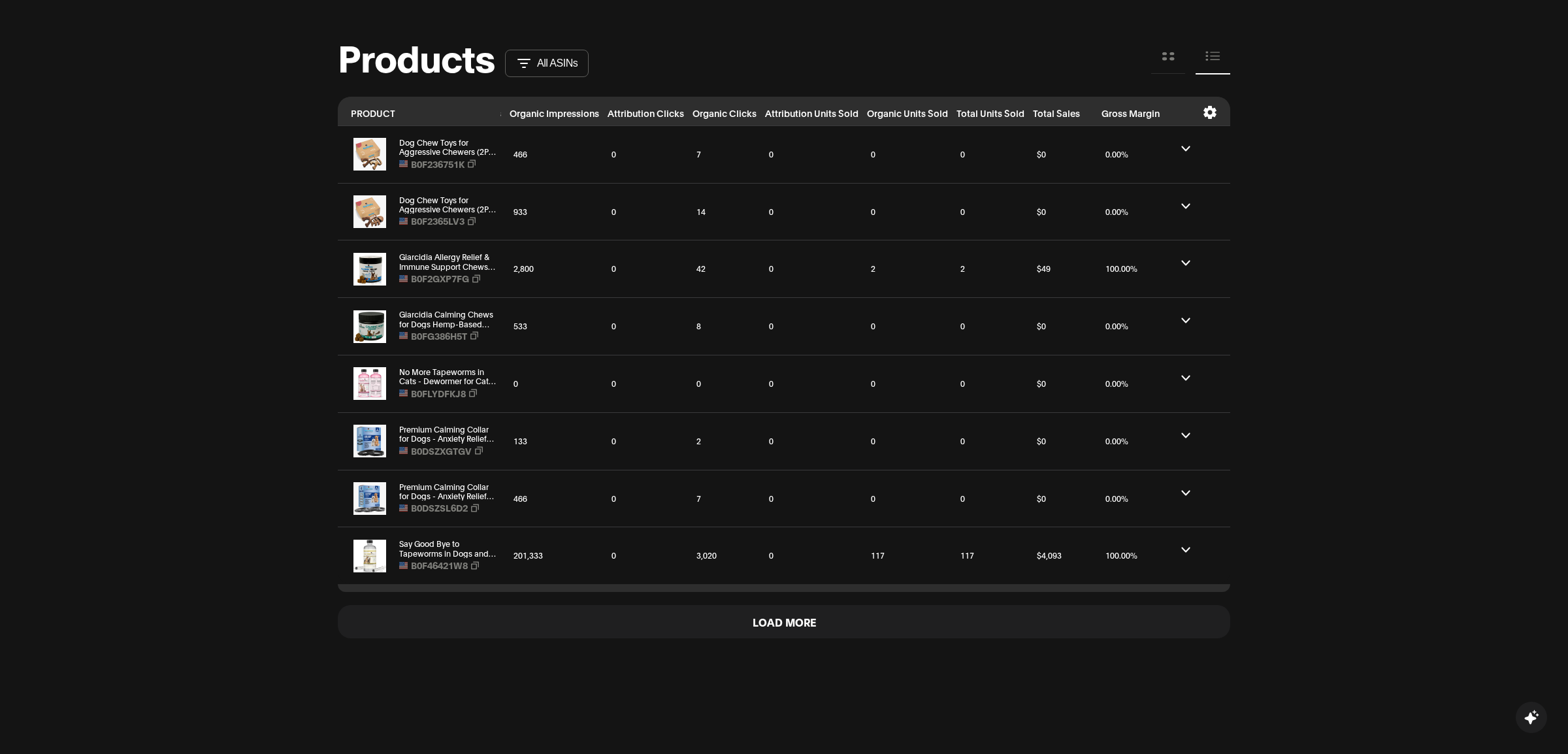
scroll to position [1319, 0]
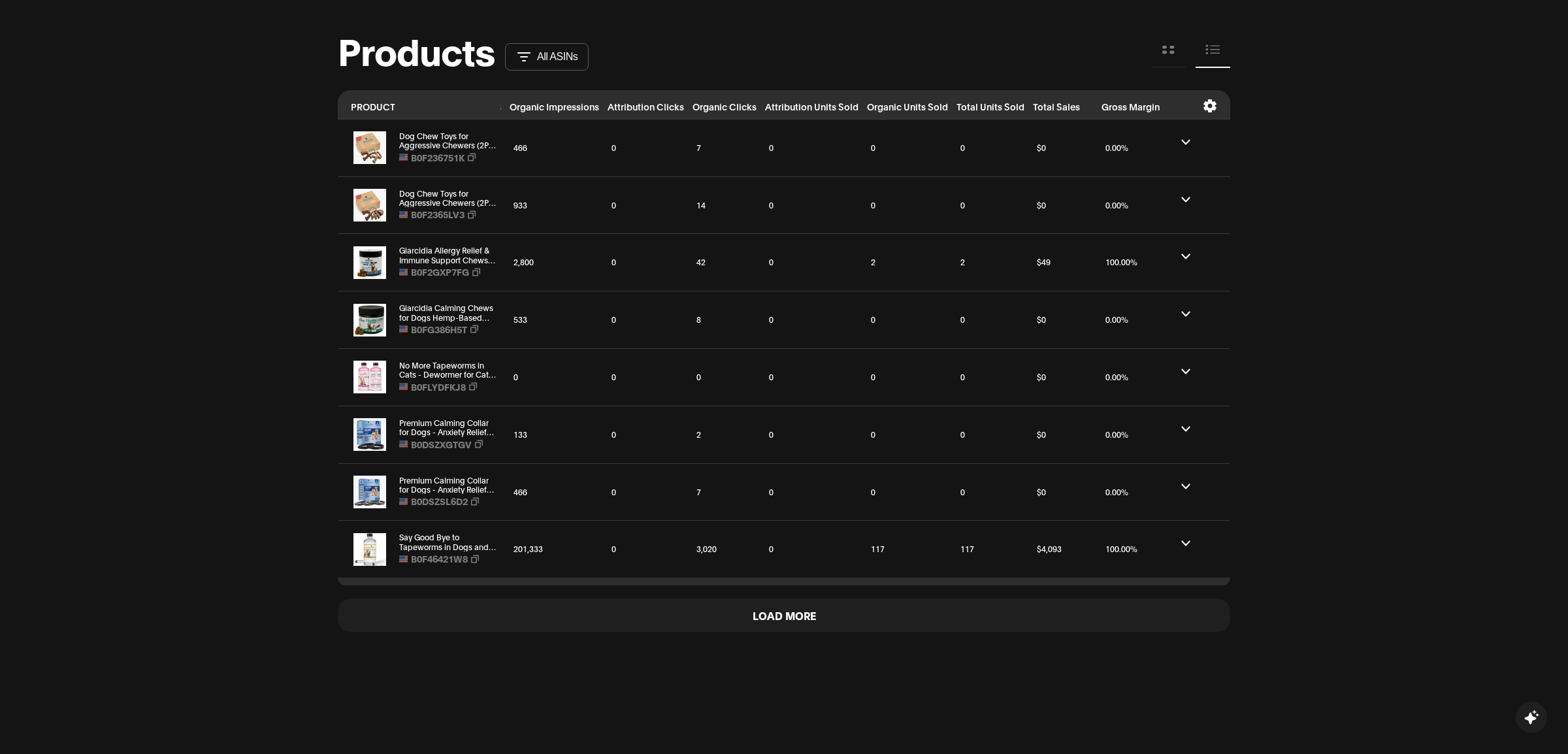
click at [779, 618] on button "Load More" at bounding box center [783, 615] width 892 height 33
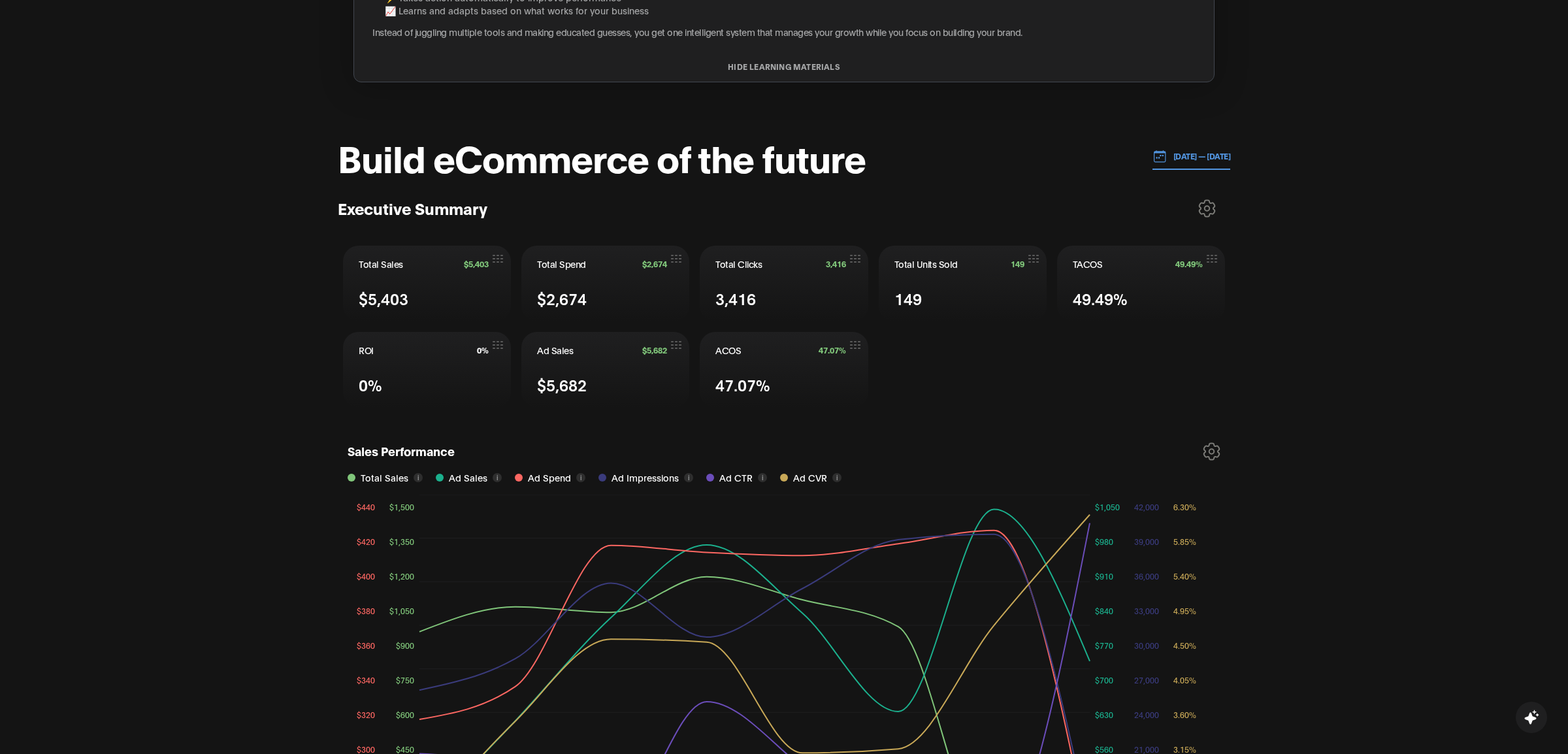
scroll to position [373, 0]
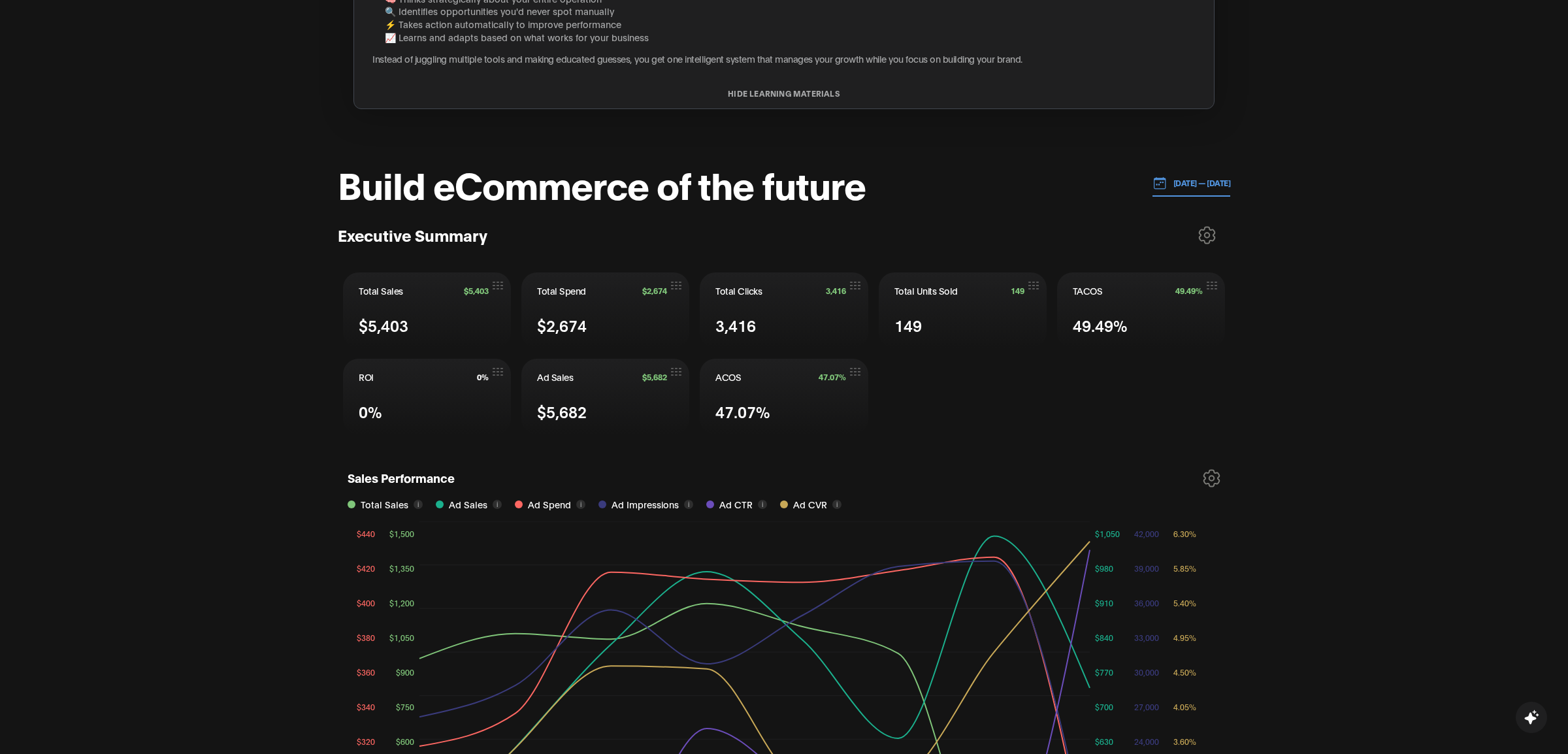
click at [1172, 180] on p "[DATE] — [DATE]" at bounding box center [1198, 183] width 64 height 11
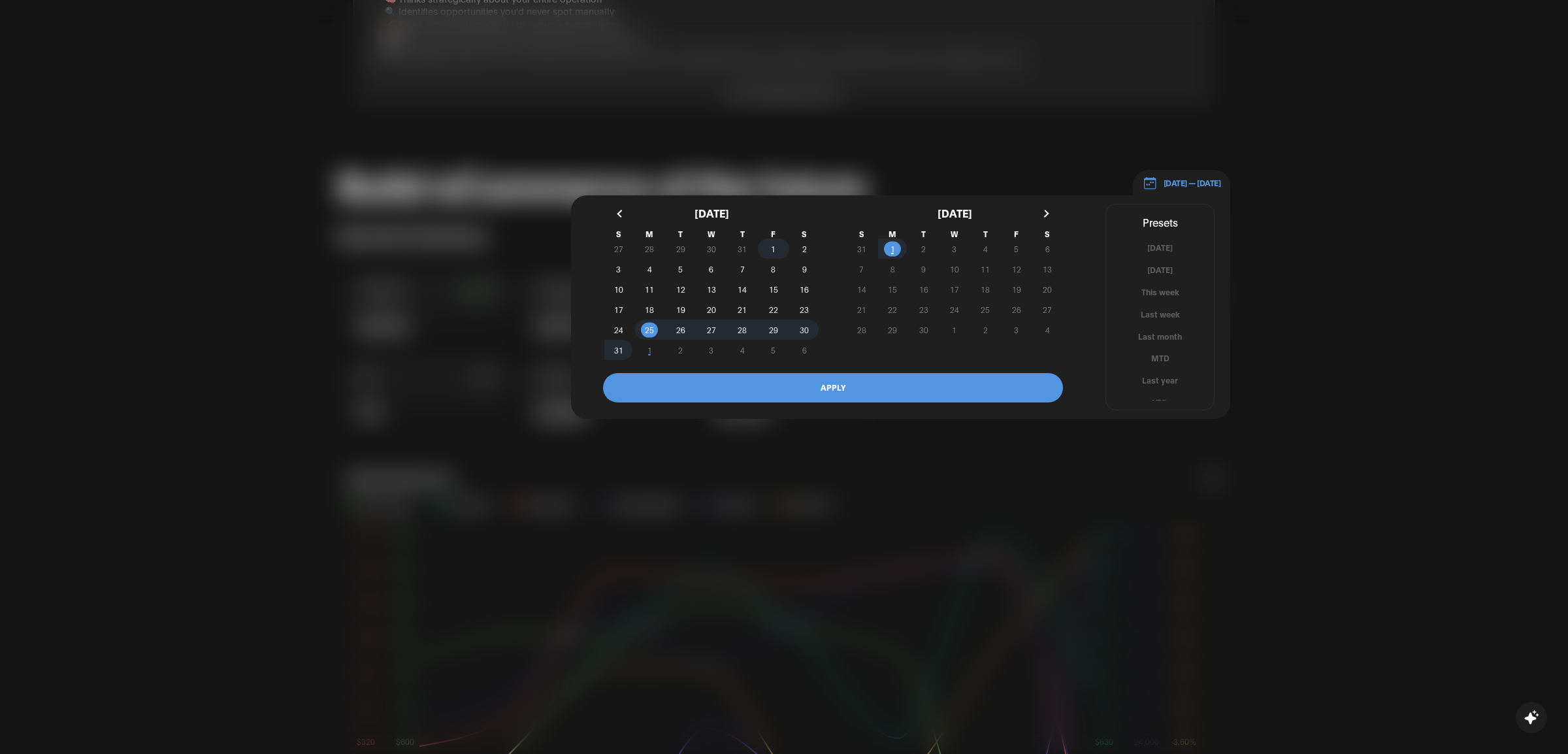
click at [773, 242] on span "1" at bounding box center [773, 249] width 4 height 24
click at [886, 244] on span "1" at bounding box center [892, 248] width 31 height 14
click at [810, 388] on button "APPLY" at bounding box center [833, 388] width 460 height 29
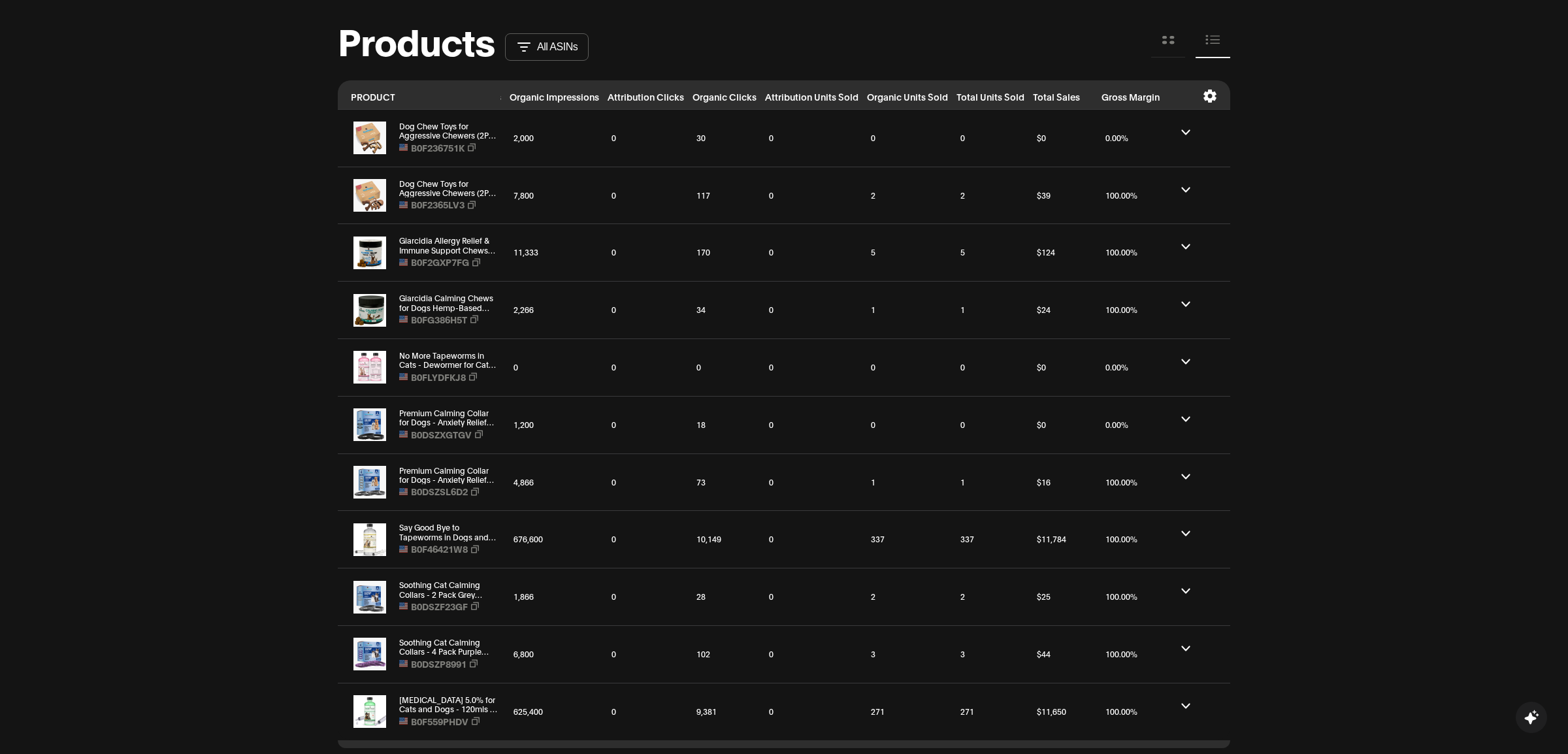
scroll to position [1323, 0]
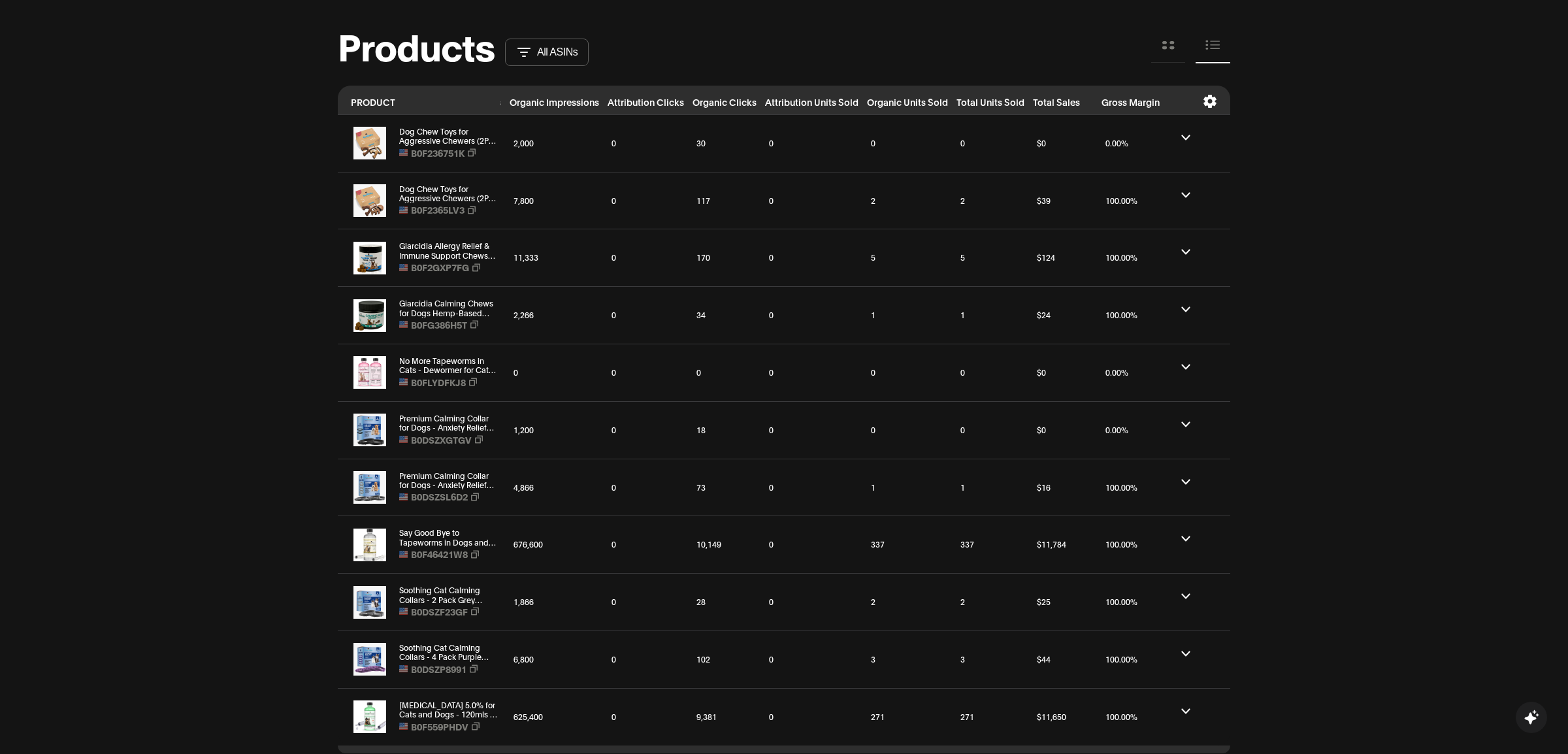
click at [1210, 95] on icon at bounding box center [1210, 101] width 13 height 13
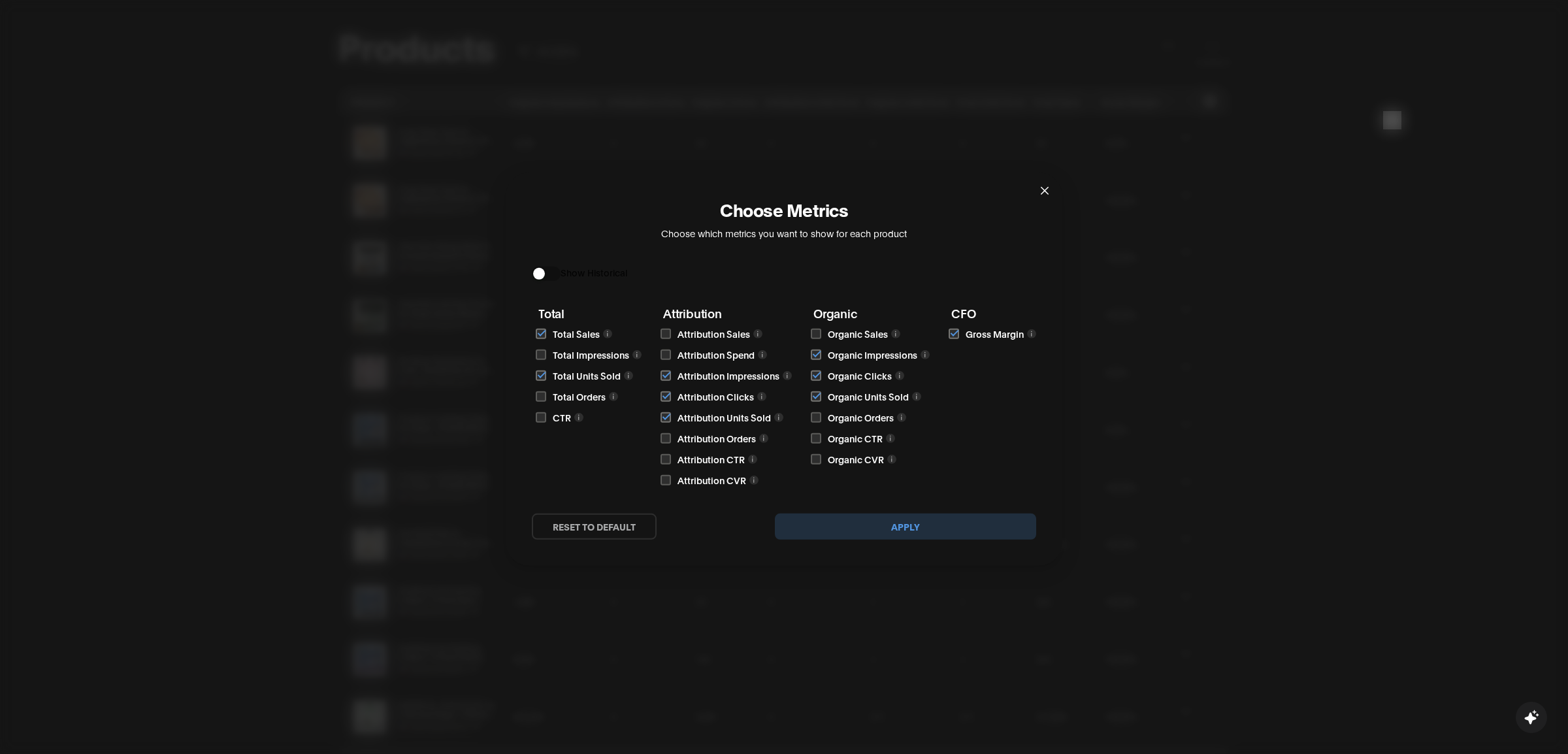
click at [537, 278] on div "button" at bounding box center [539, 274] width 11 height 11
click at [894, 517] on button "Apply" at bounding box center [905, 527] width 262 height 26
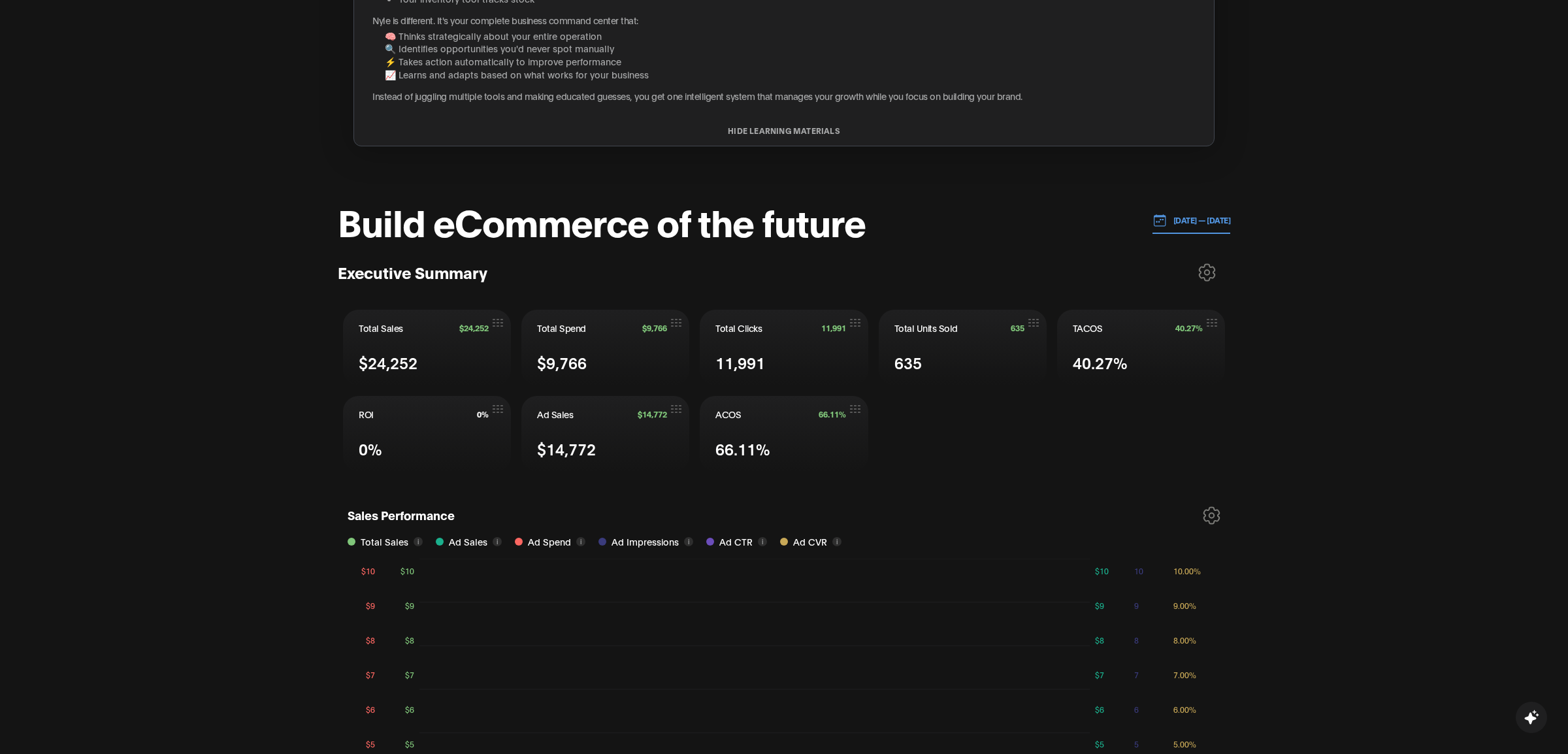
scroll to position [0, 0]
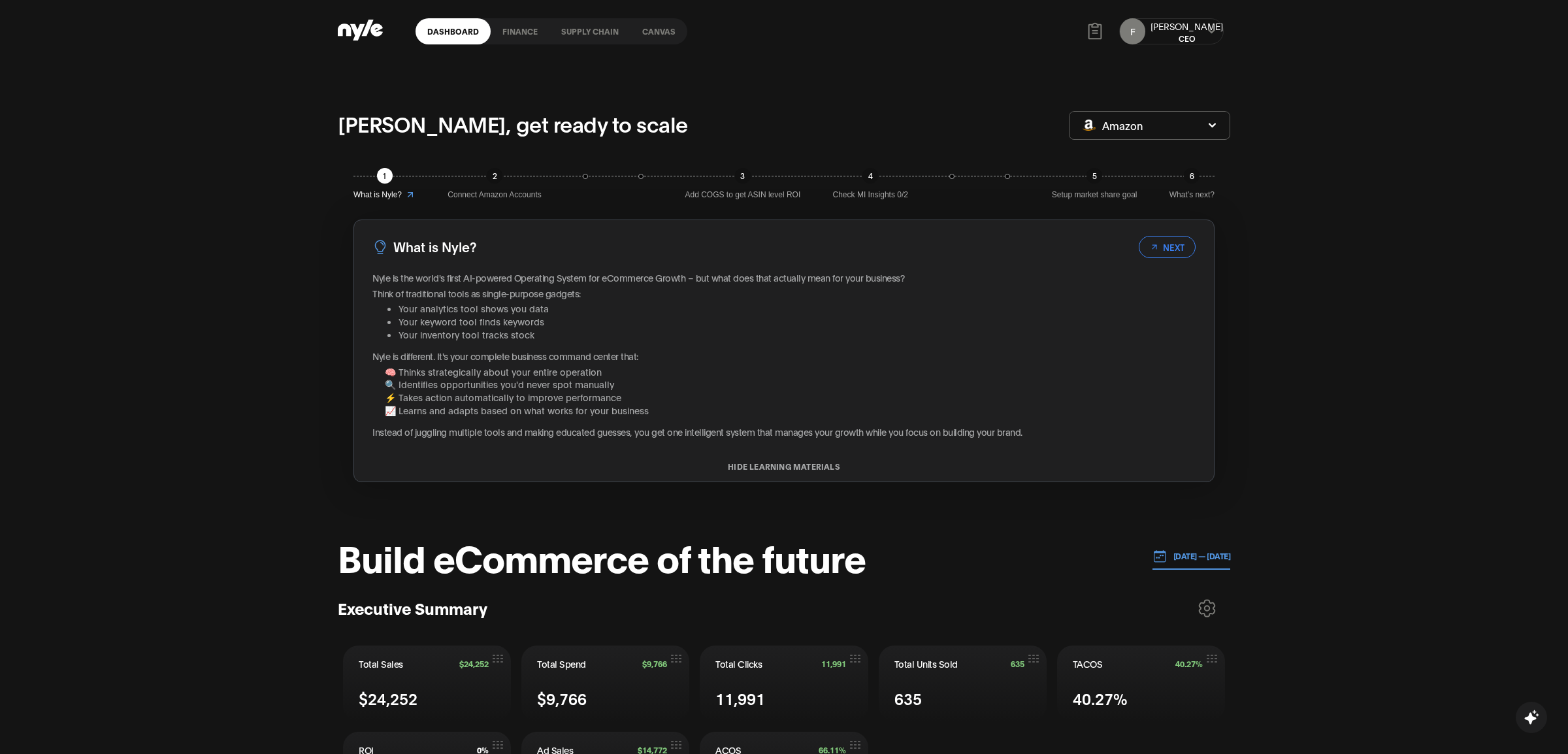
click at [664, 26] on link "Canvas" at bounding box center [659, 32] width 57 height 26
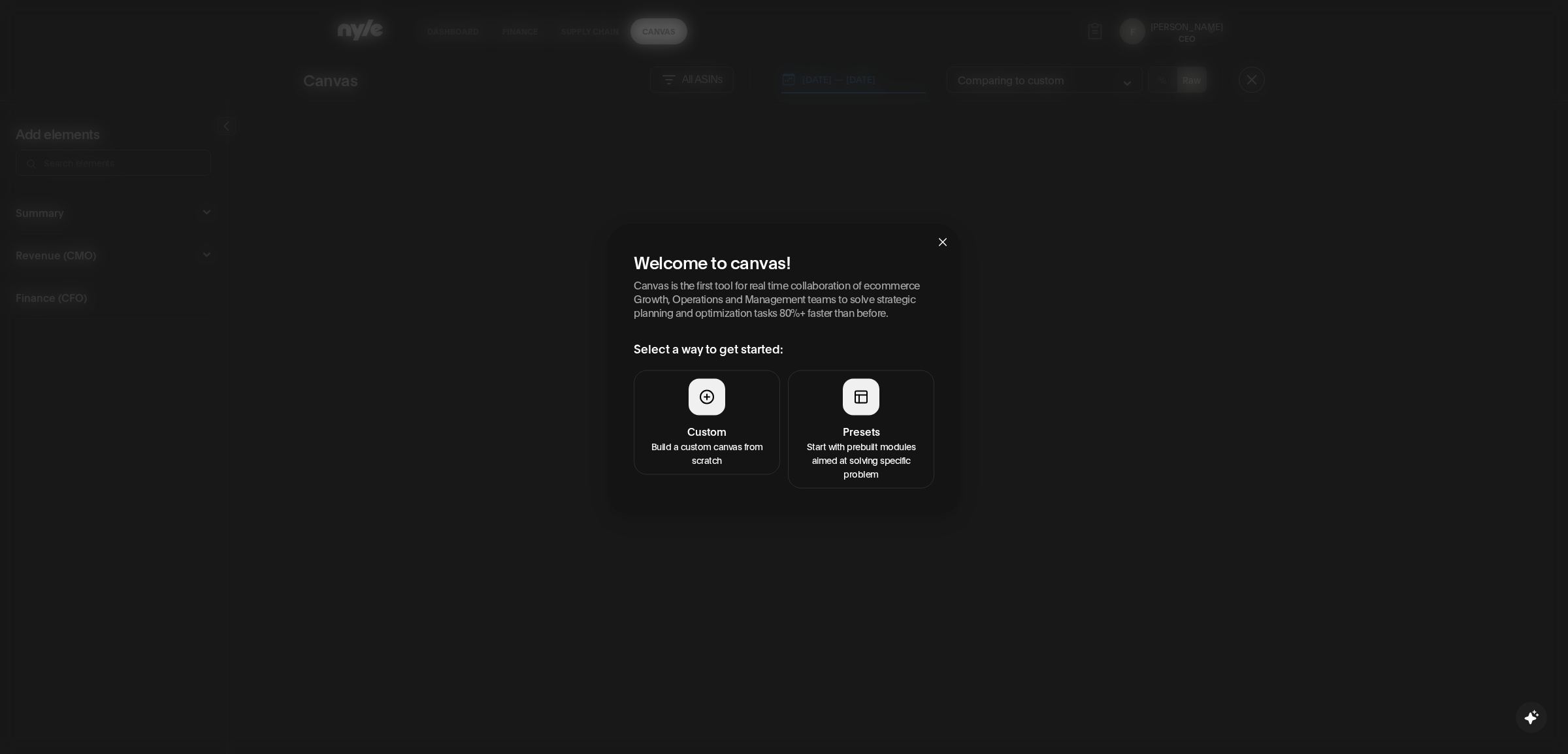
click at [818, 400] on button "Presets Start with prebuilt modules aimed at solving specific problem" at bounding box center [861, 429] width 146 height 118
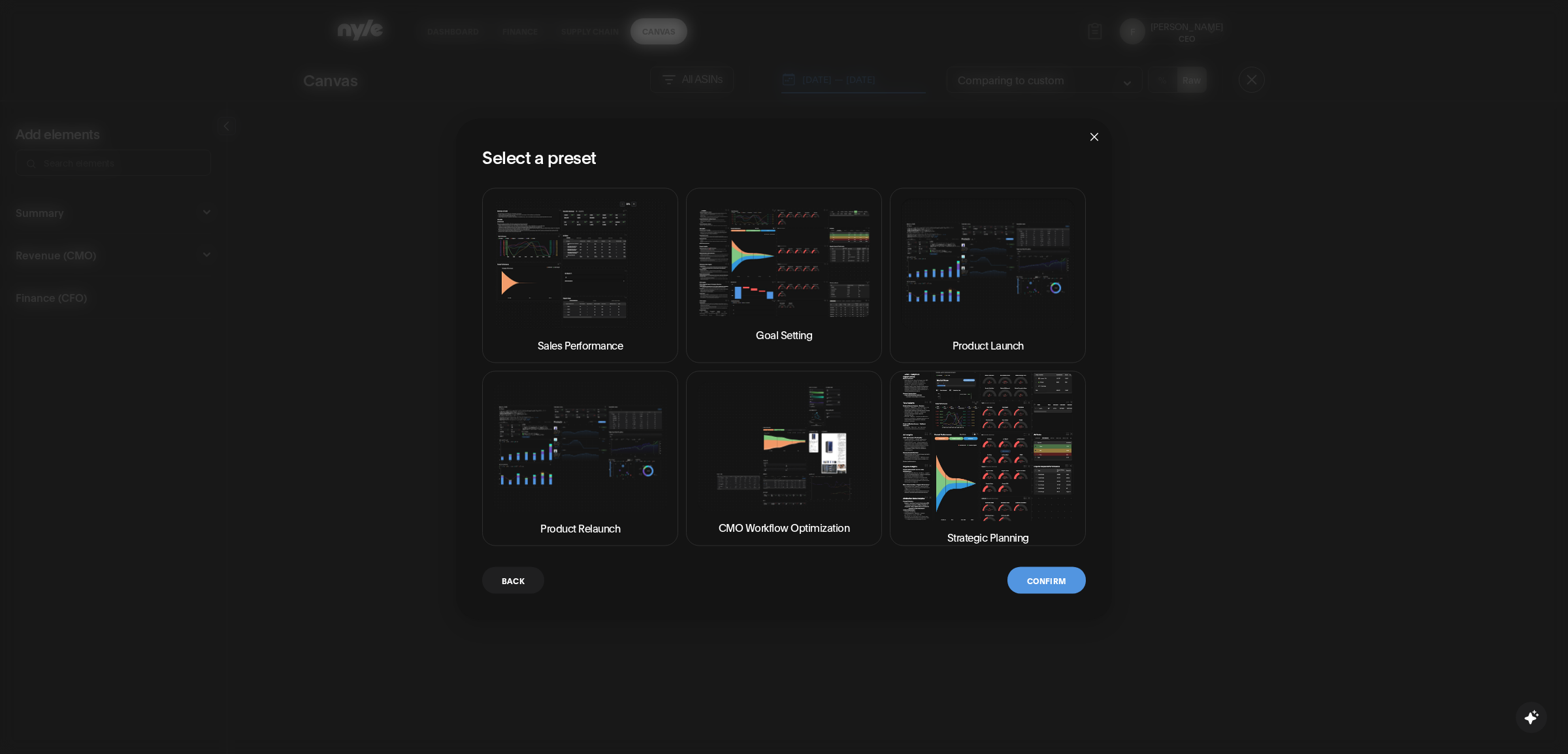
click at [774, 464] on img at bounding box center [784, 446] width 174 height 130
click at [1046, 582] on button "Confirm" at bounding box center [1046, 580] width 78 height 27
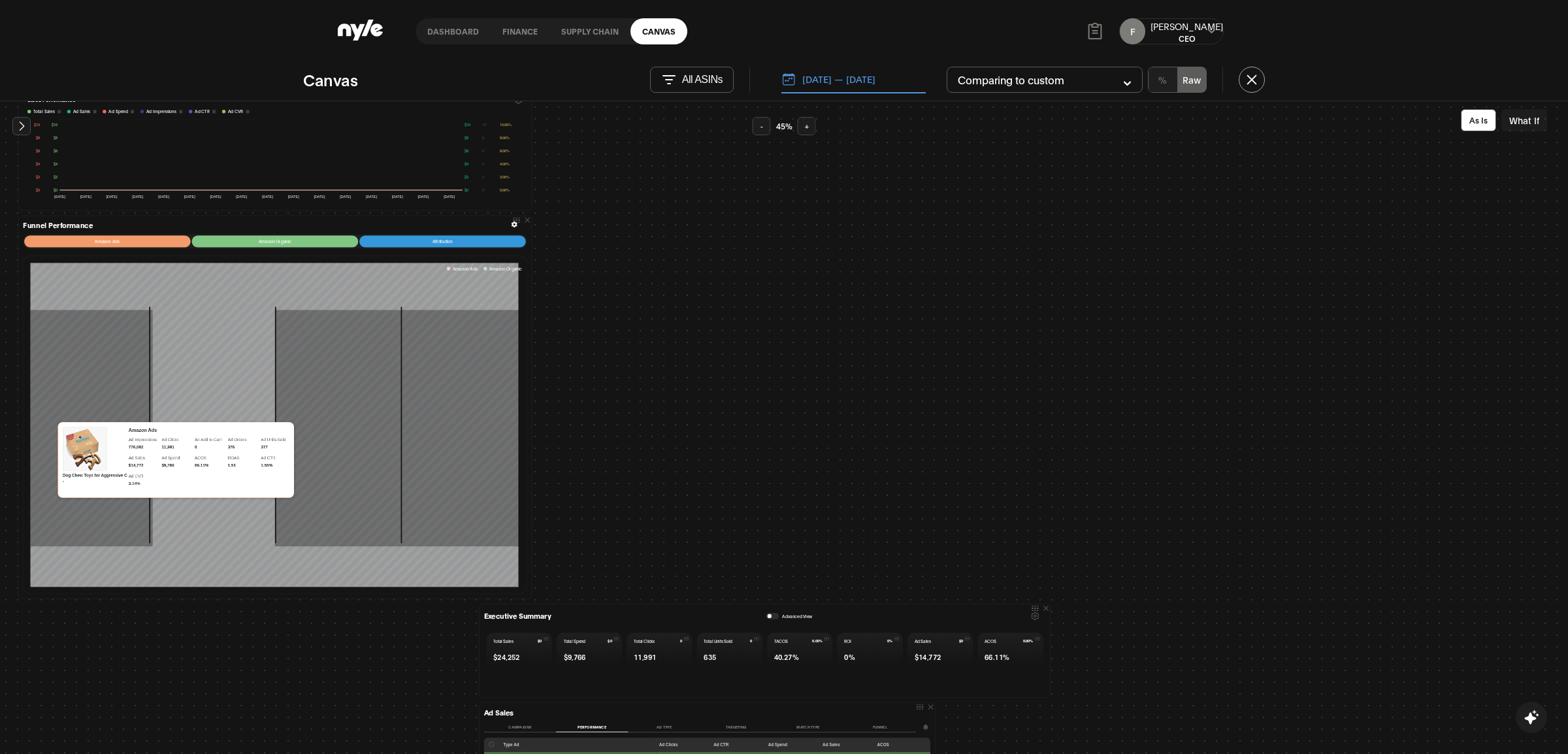
scroll to position [69, 0]
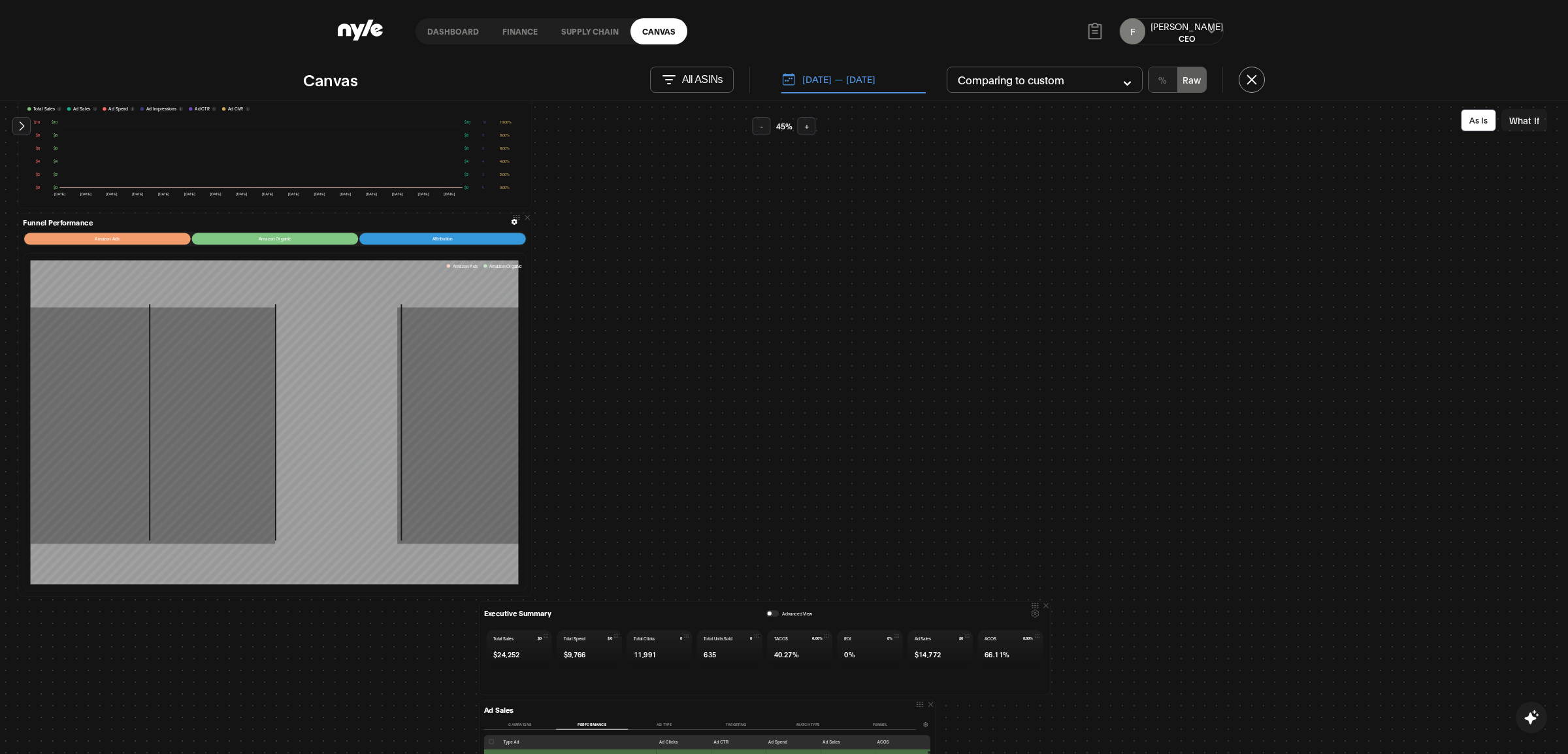
click at [705, 77] on p "All ASINs" at bounding box center [702, 80] width 41 height 11
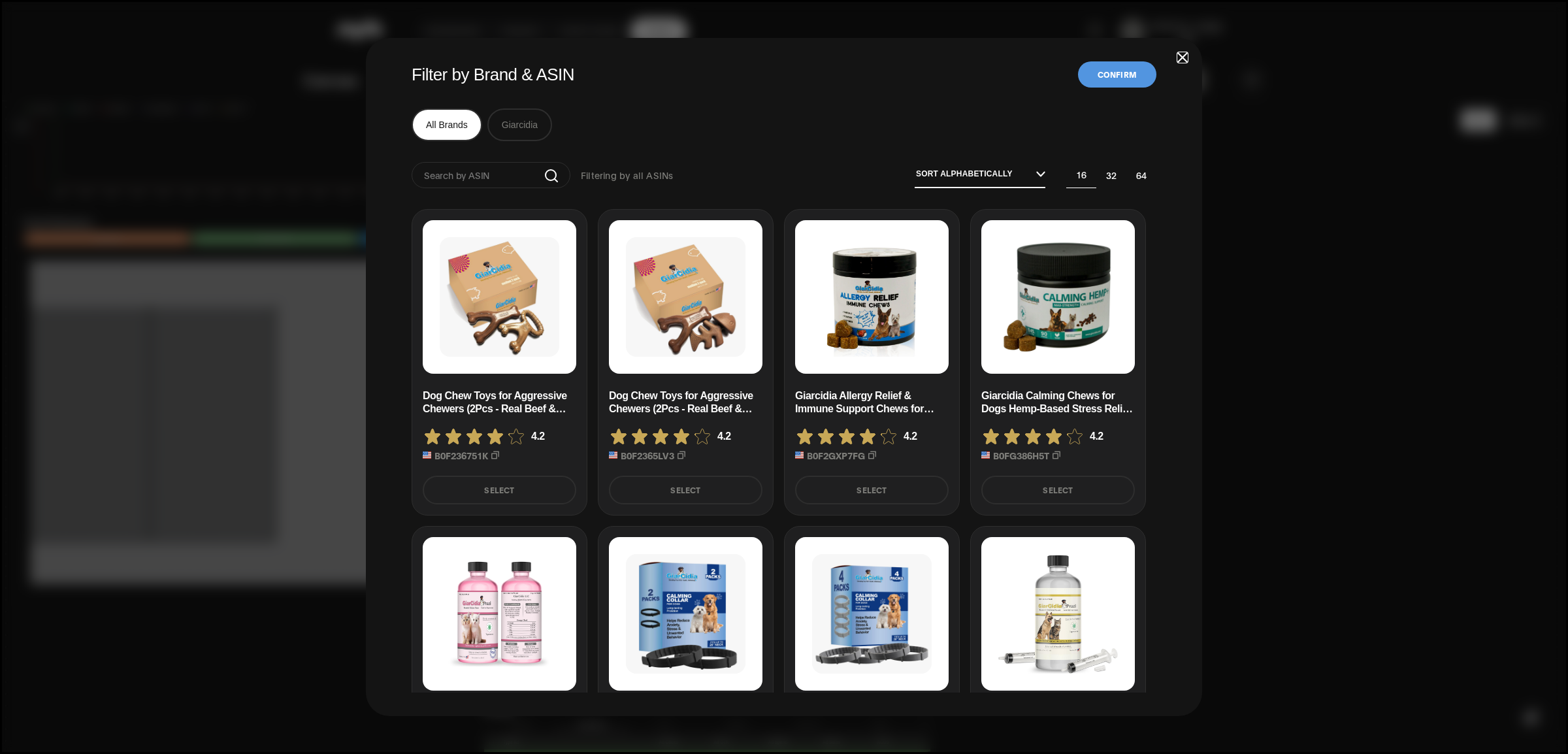
click at [1185, 54] on span "button" at bounding box center [1182, 57] width 9 height 9
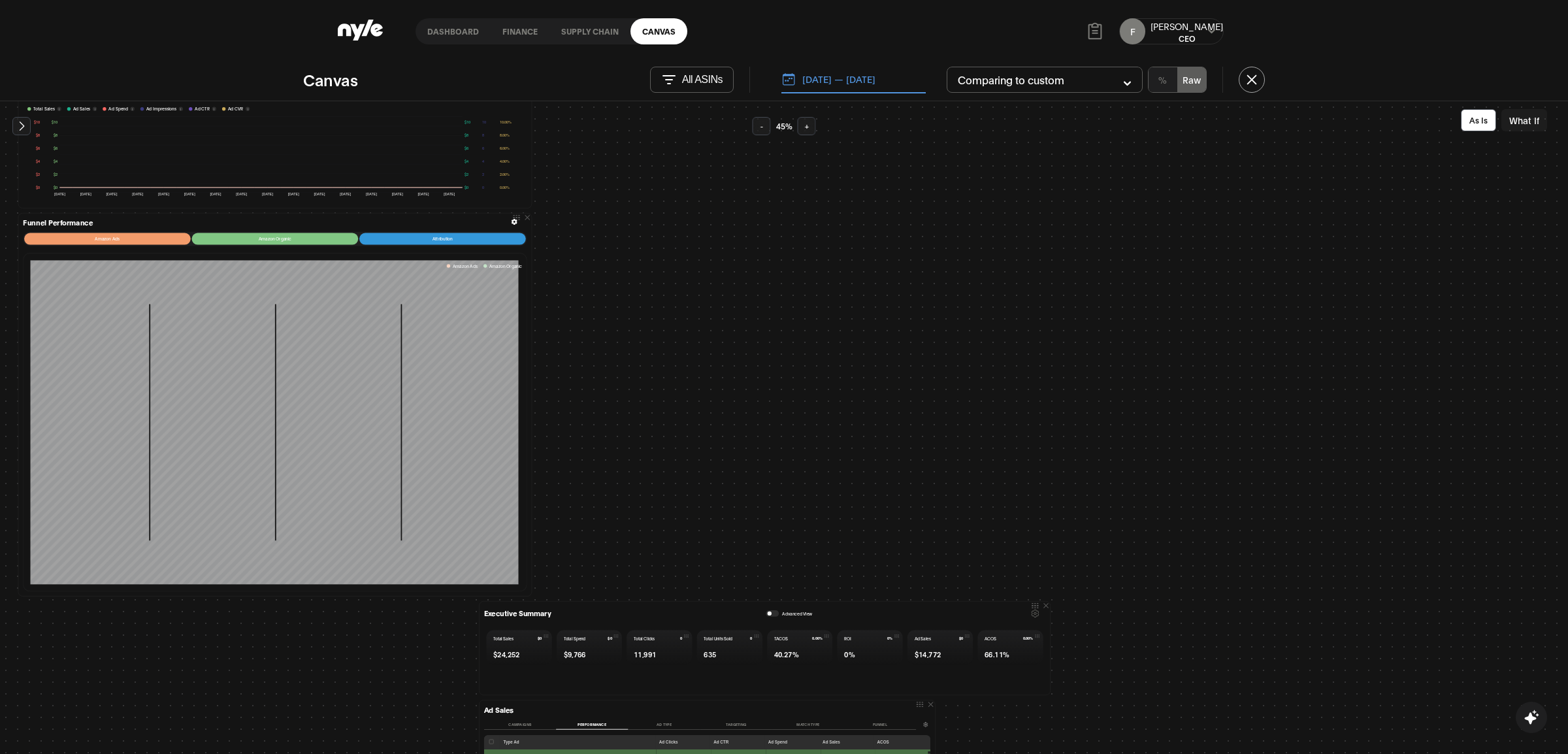
scroll to position [0, 0]
